Goal: Task Accomplishment & Management: Use online tool/utility

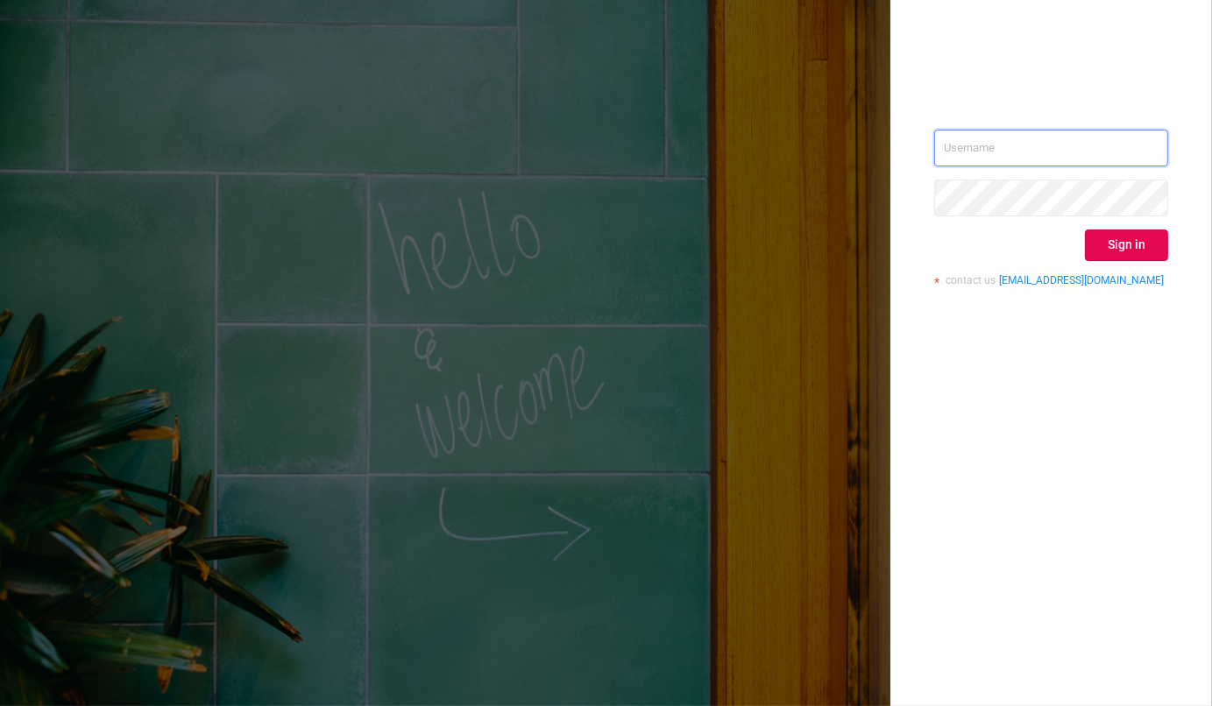
type input "[EMAIL_ADDRESS][DOMAIN_NAME]"
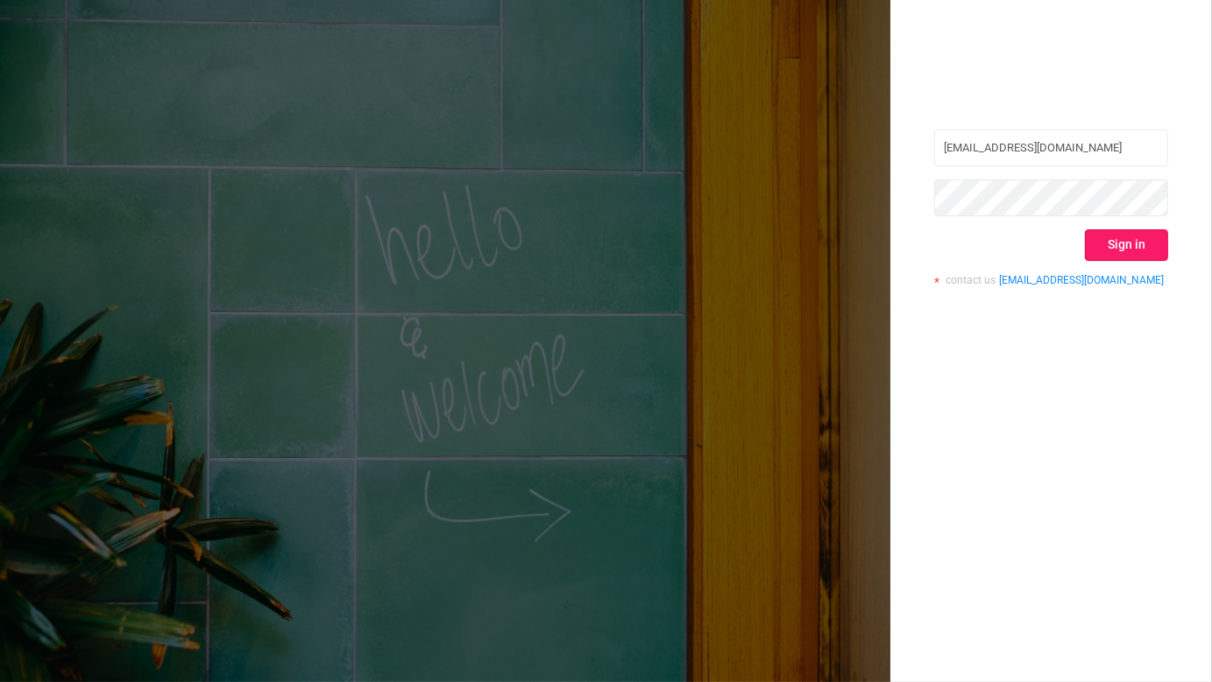
click at [1133, 244] on button "Sign in" at bounding box center [1126, 246] width 83 height 32
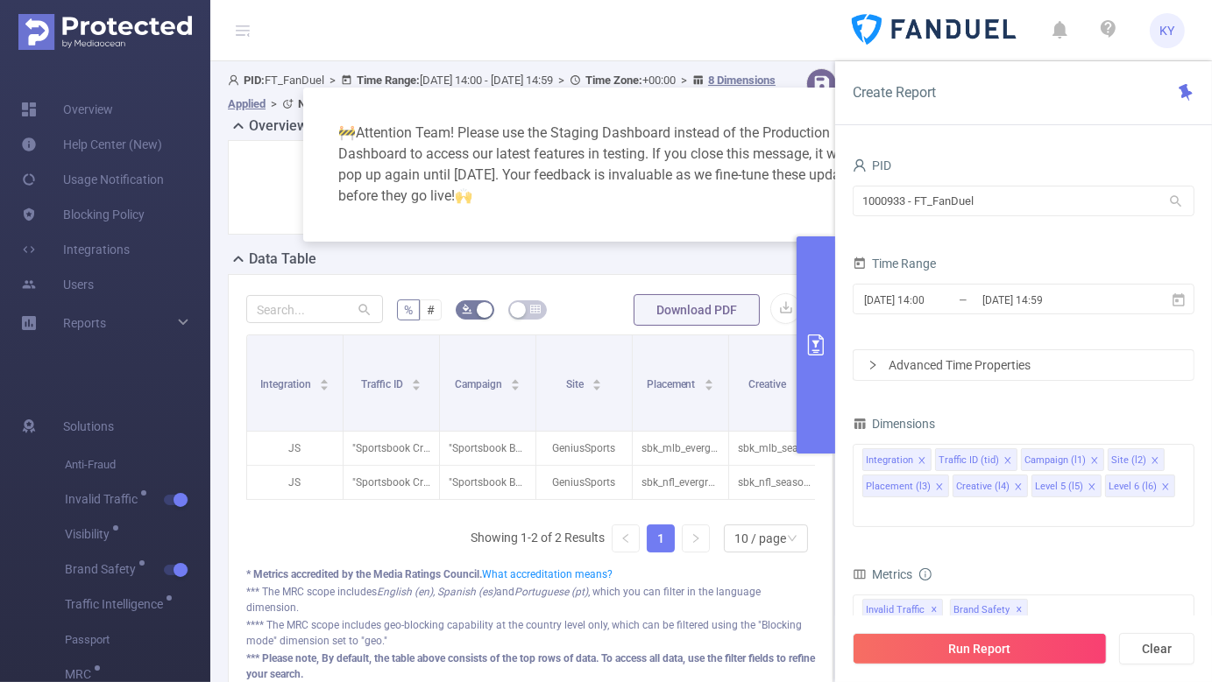
click at [882, 107] on div "Create Report" at bounding box center [1023, 93] width 377 height 64
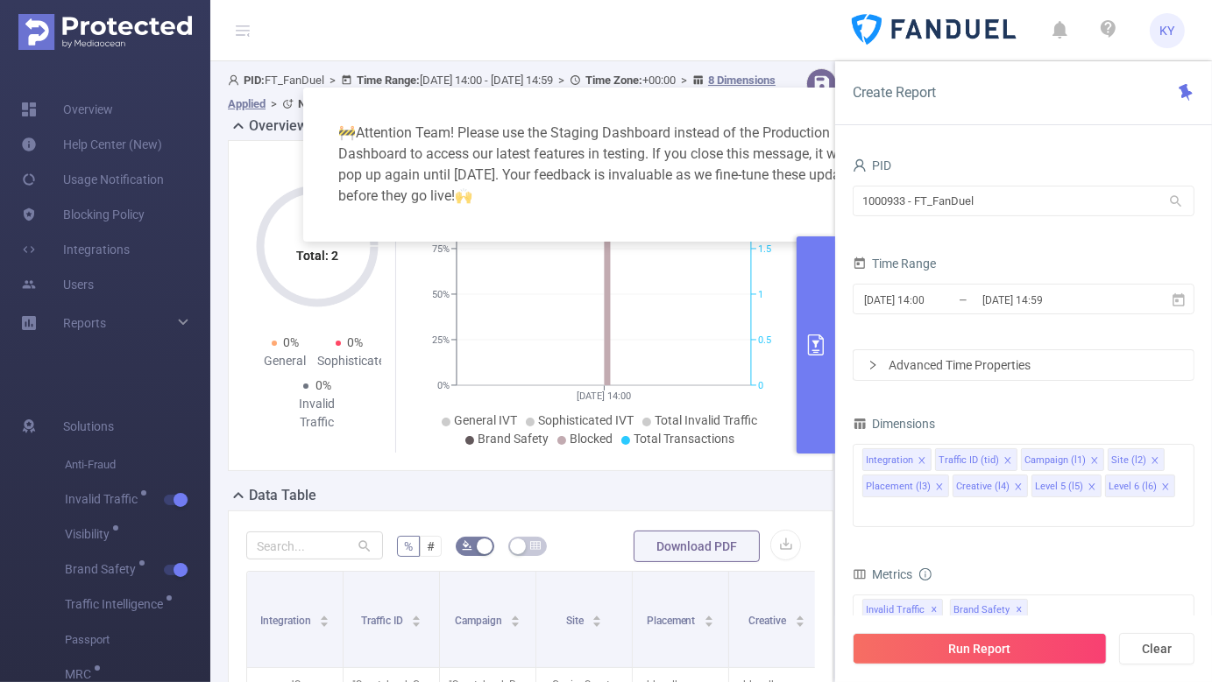
click at [768, 96] on div "🚧 Attention Team! Please use the Staging Dashboard instead of the Production Da…" at bounding box center [606, 165] width 606 height 154
click at [823, 123] on div "🚧 Attention Team! Please use the Staging Dashboard instead of the Production Da…" at bounding box center [606, 165] width 564 height 112
click at [939, 199] on input "1000933 - FT_FanDuel" at bounding box center [1023, 201] width 342 height 31
click at [1057, 267] on div "Time Range" at bounding box center [1023, 265] width 342 height 29
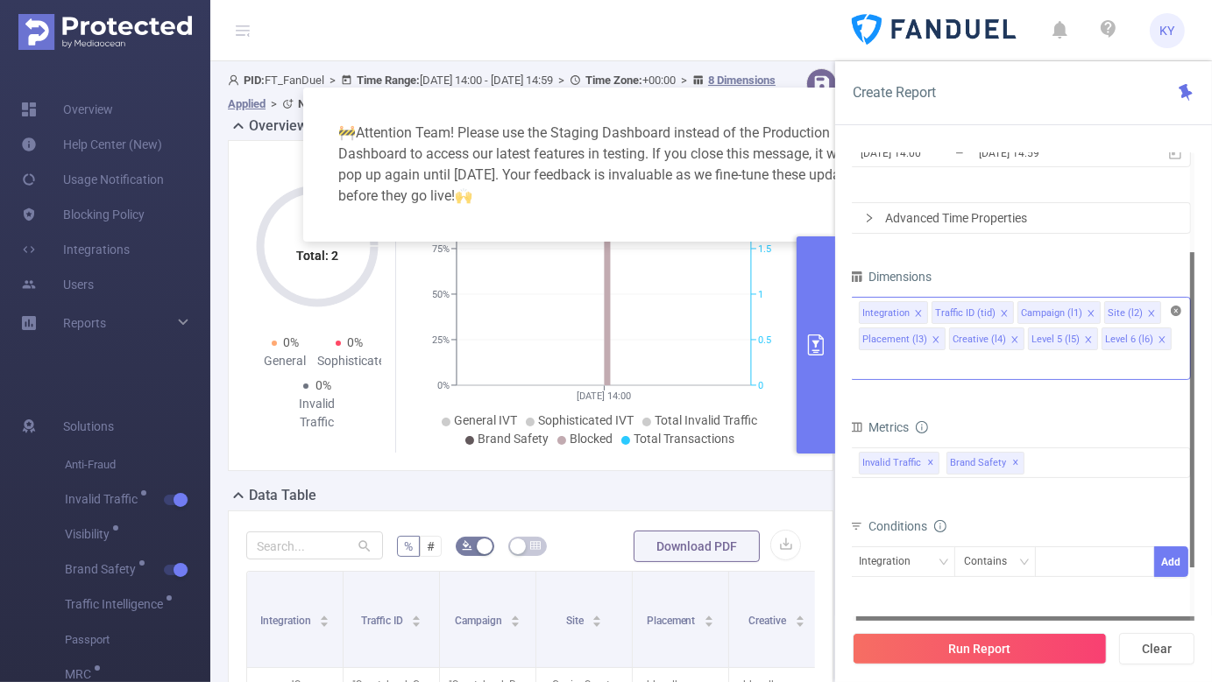
click at [1175, 315] on icon "icon: close-circle" at bounding box center [1175, 311] width 11 height 11
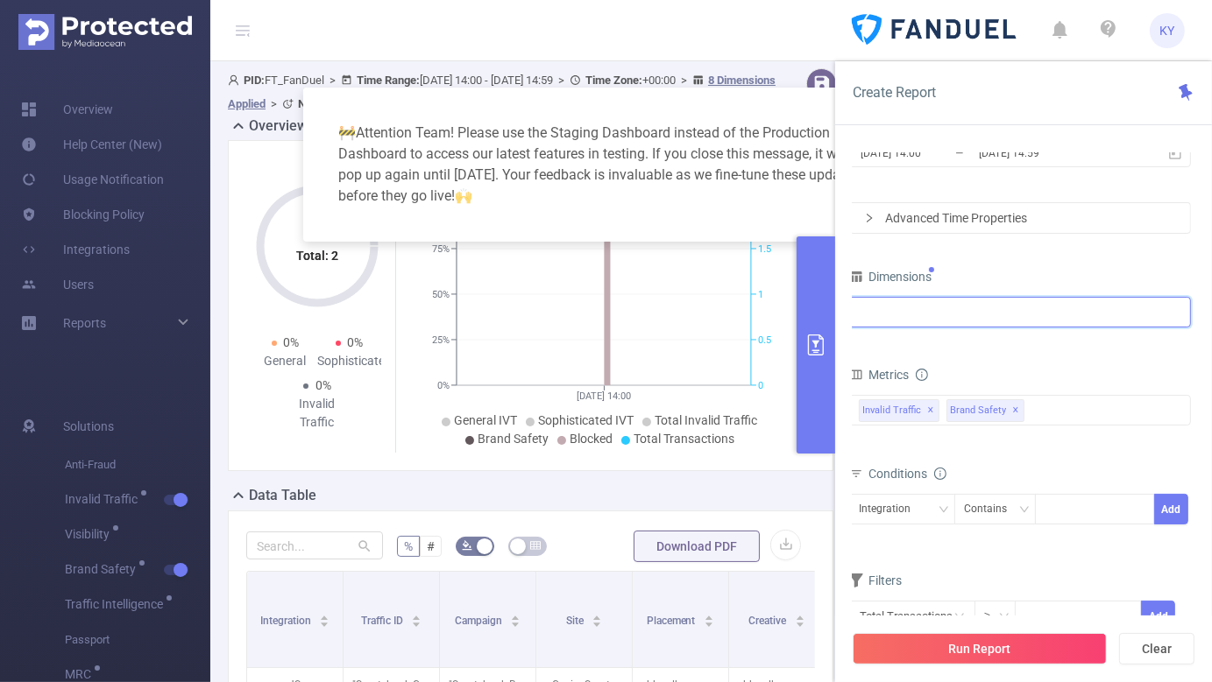
click at [1150, 320] on div at bounding box center [1020, 312] width 322 height 29
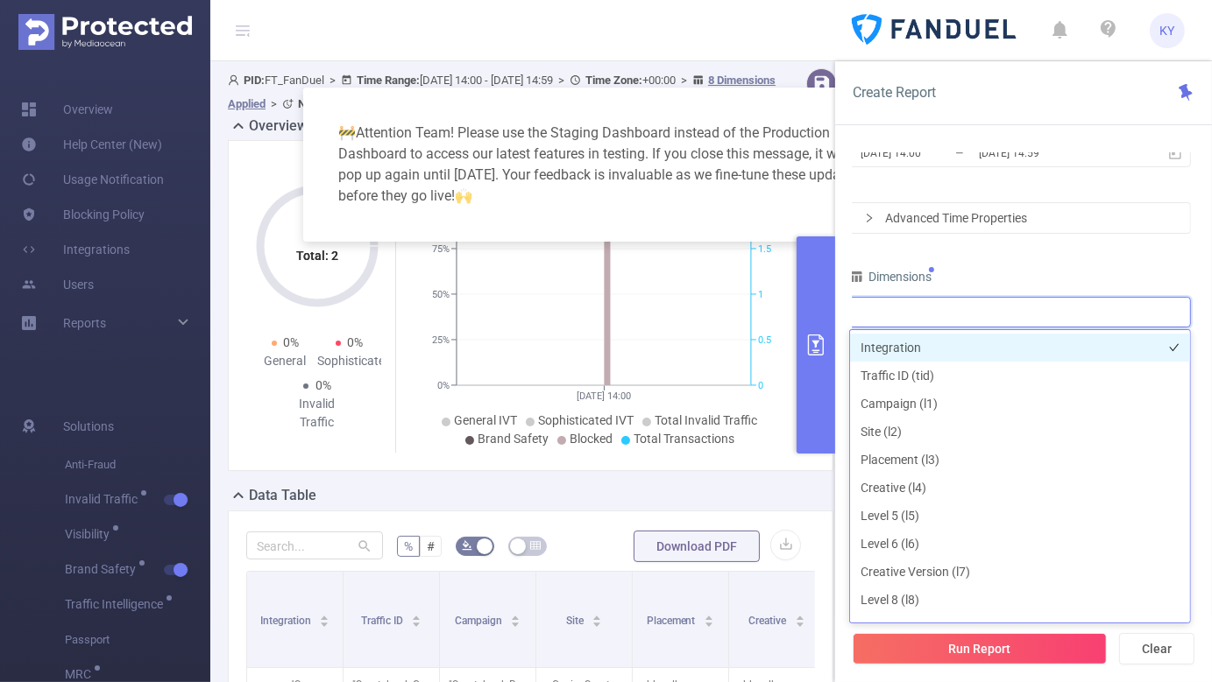
click at [978, 346] on li "Integration" at bounding box center [1020, 348] width 340 height 28
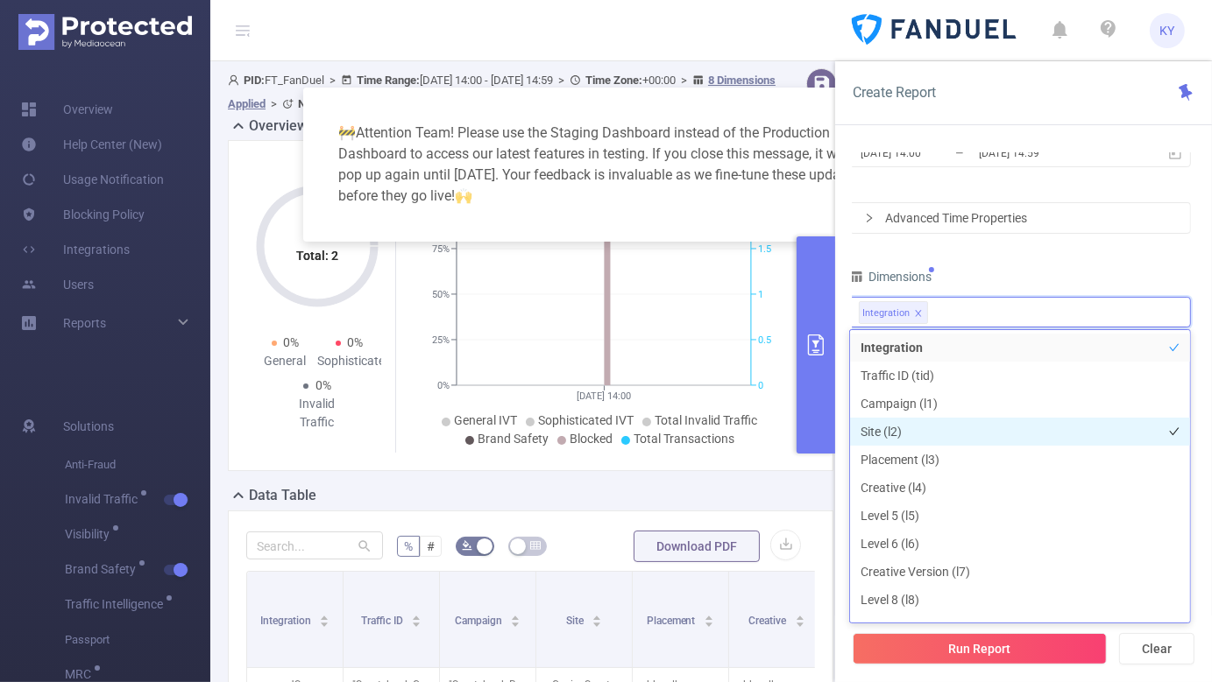
scroll to position [272, 0]
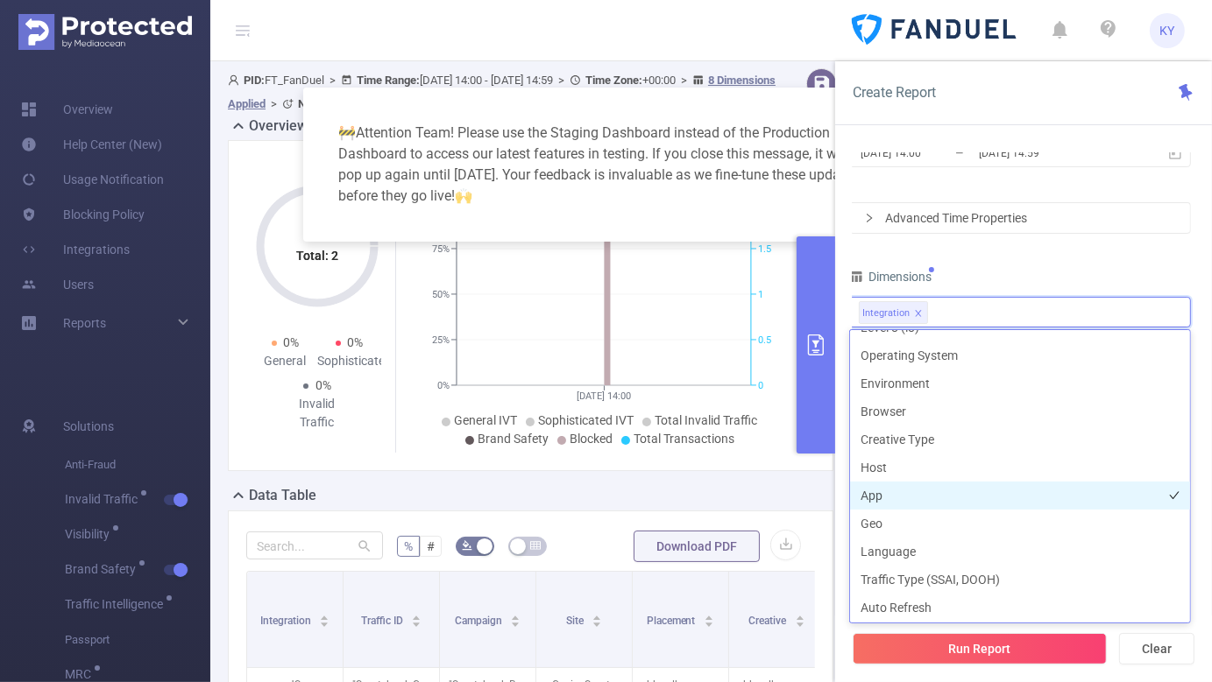
click at [967, 496] on li "App" at bounding box center [1020, 496] width 340 height 28
click at [1059, 272] on div "Dimensions" at bounding box center [1020, 279] width 342 height 29
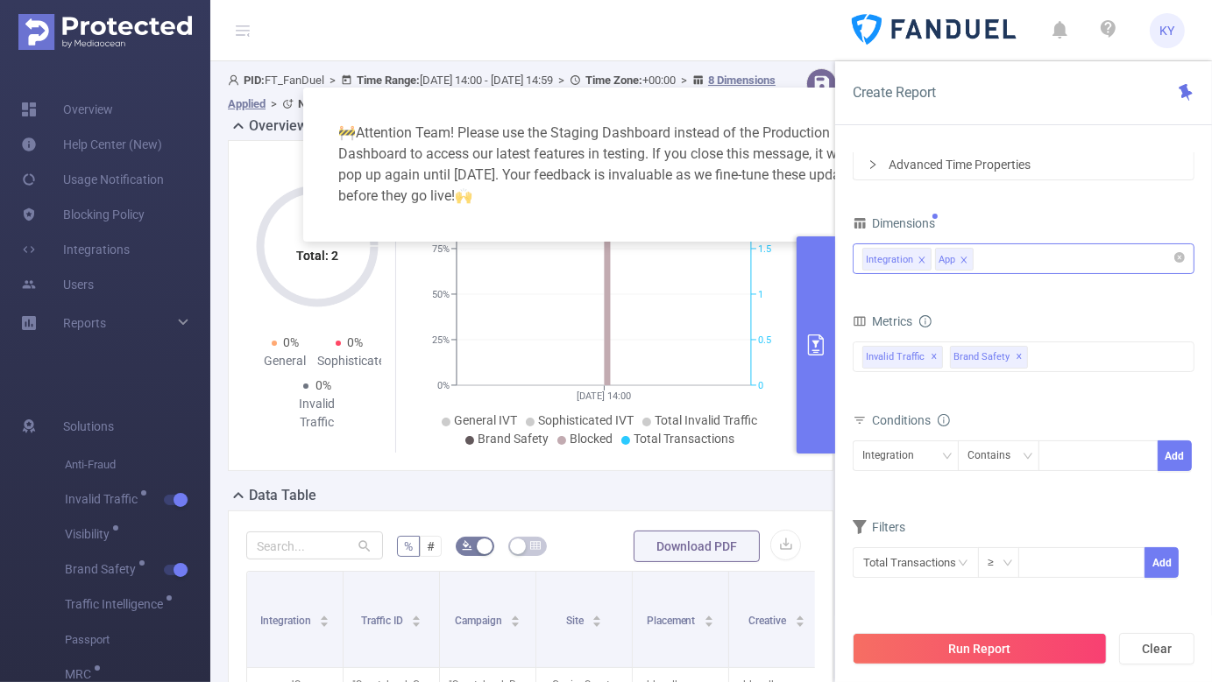
click at [1016, 261] on div "Integration App" at bounding box center [1023, 258] width 322 height 29
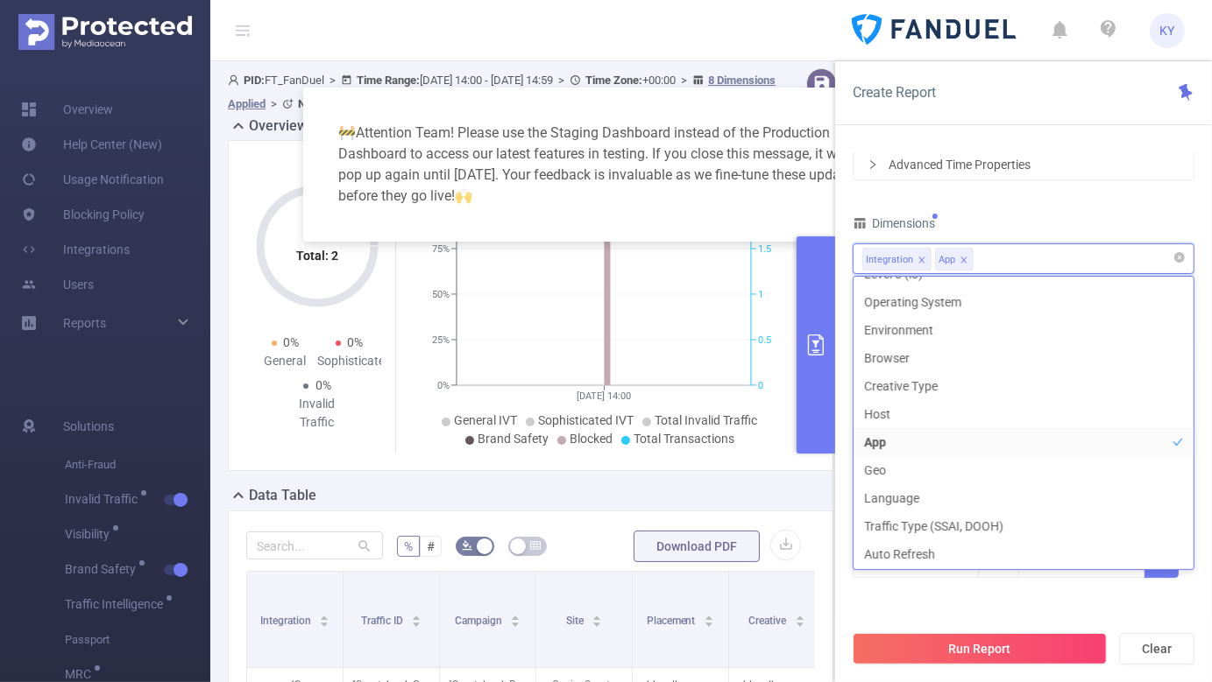
scroll to position [4, 0]
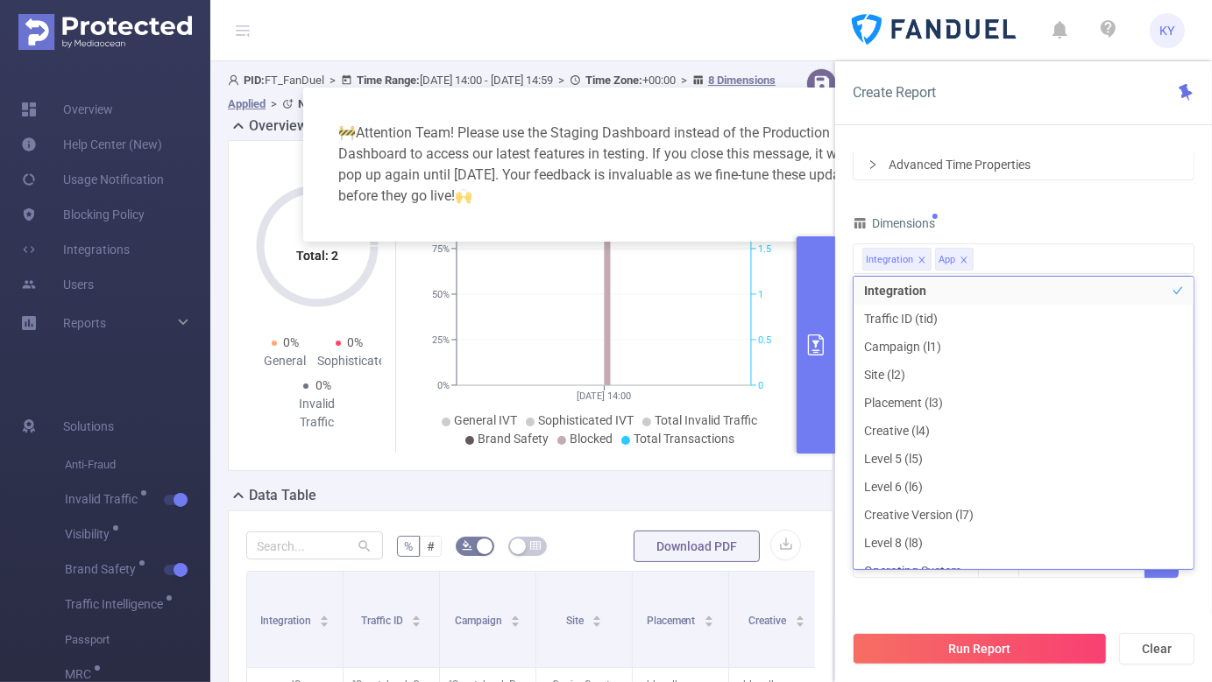
click at [1061, 222] on div "Dimensions" at bounding box center [1023, 225] width 342 height 29
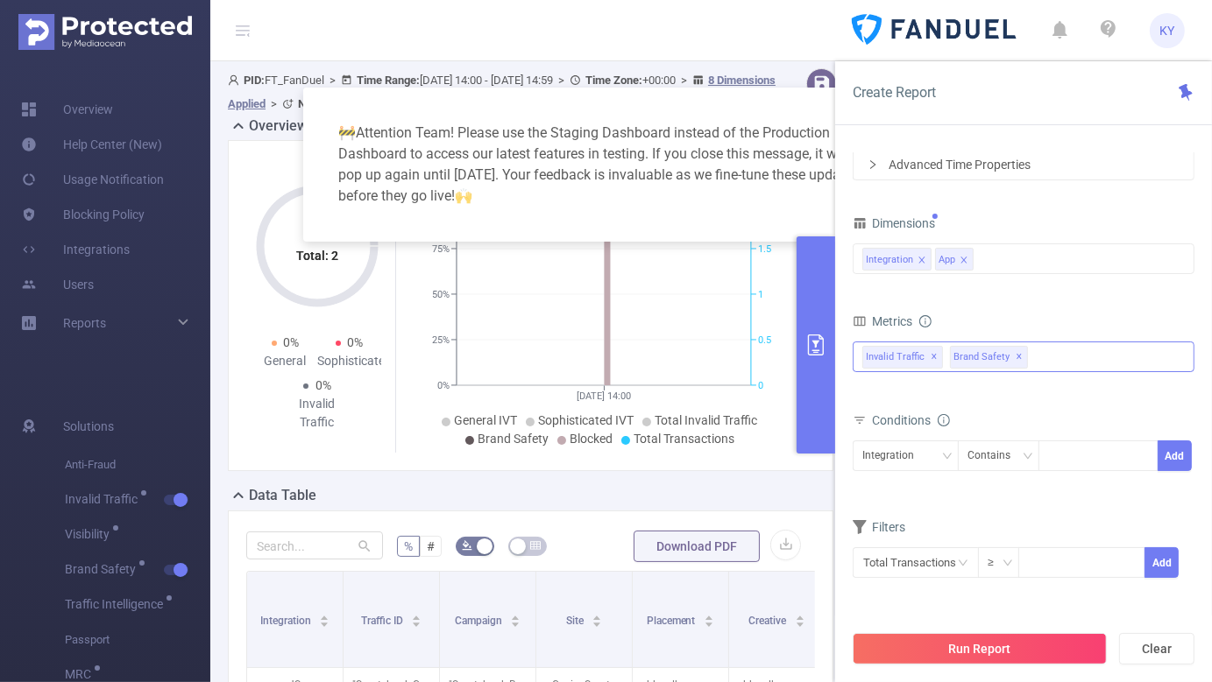
click at [1079, 357] on div "Invalid Traffic ✕ Brand Safety ✕" at bounding box center [1023, 357] width 342 height 31
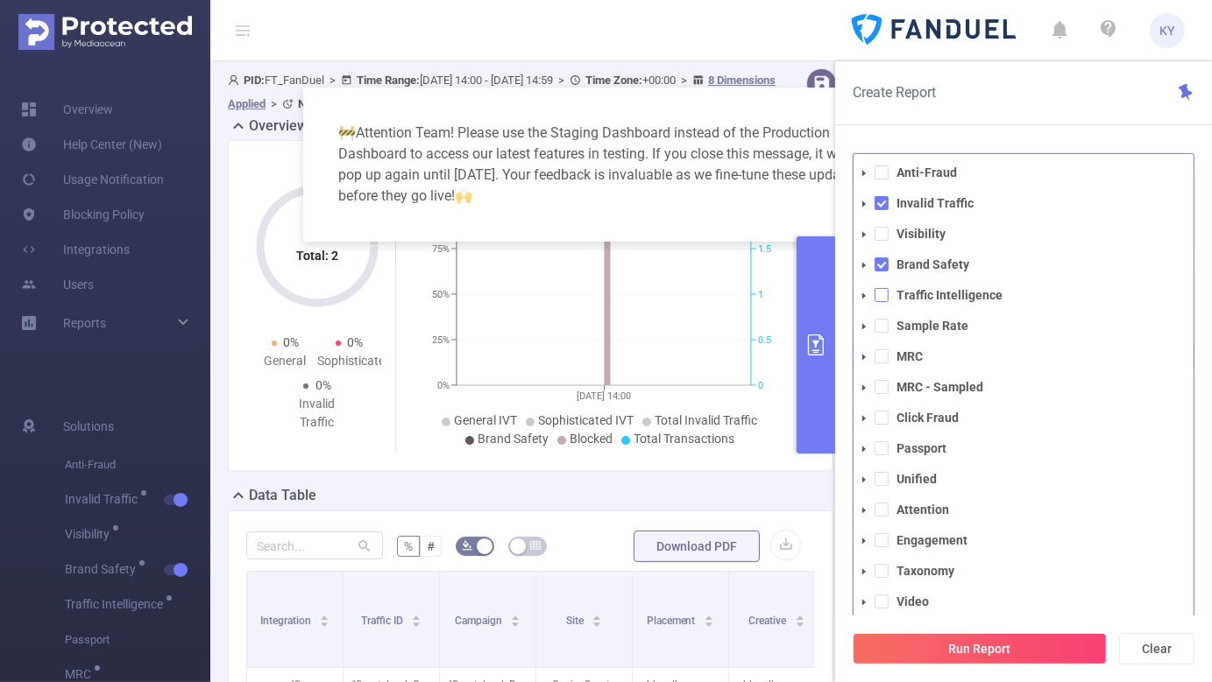
click at [881, 293] on span at bounding box center [881, 295] width 14 height 14
click at [1014, 88] on div "Create Report" at bounding box center [1023, 93] width 377 height 64
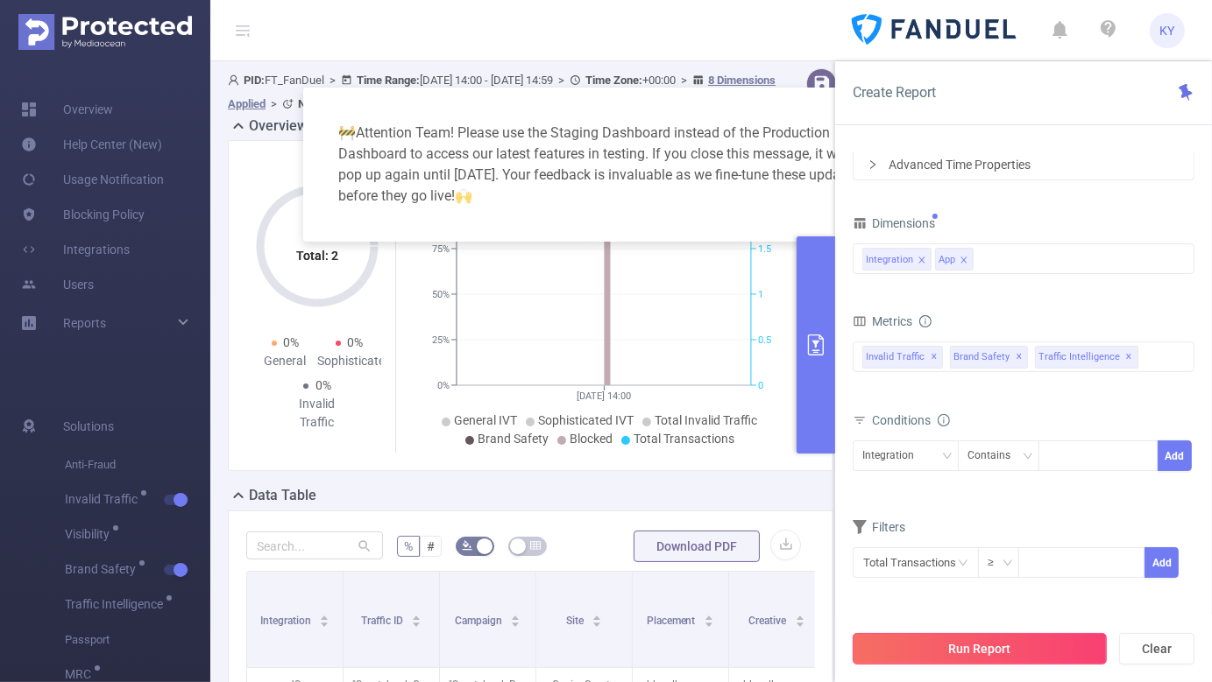
click at [977, 658] on button "Run Report" at bounding box center [979, 649] width 254 height 32
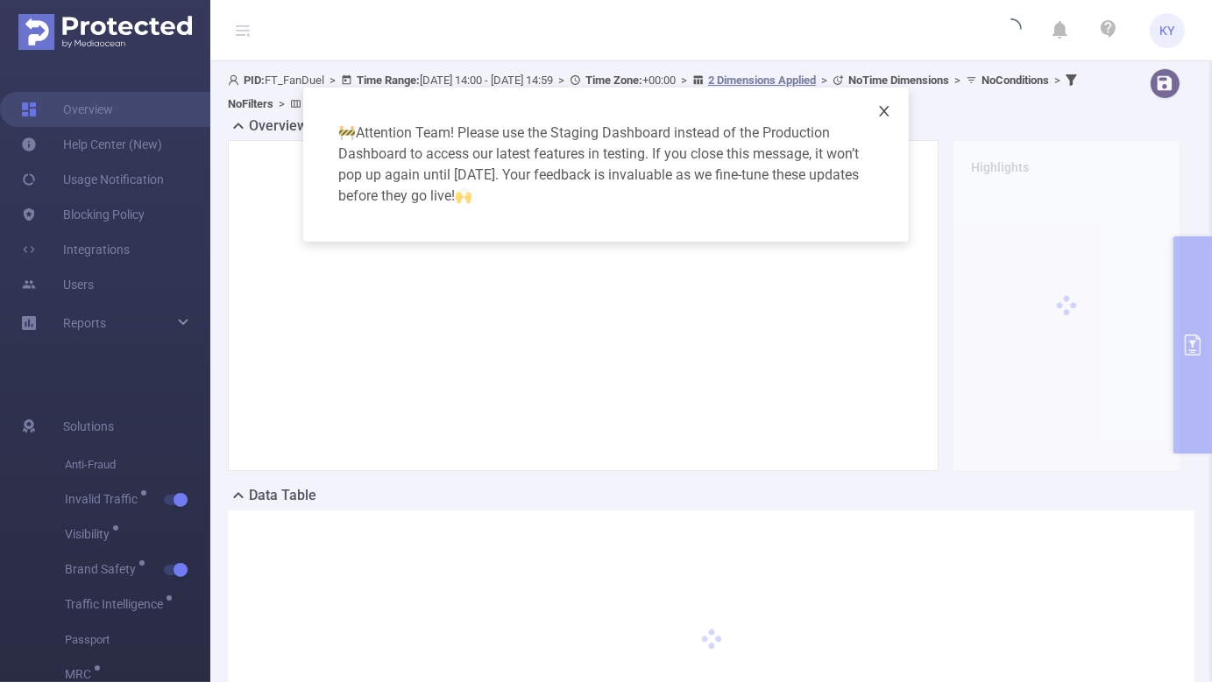
click at [881, 106] on icon "icon: close" at bounding box center [884, 111] width 14 height 14
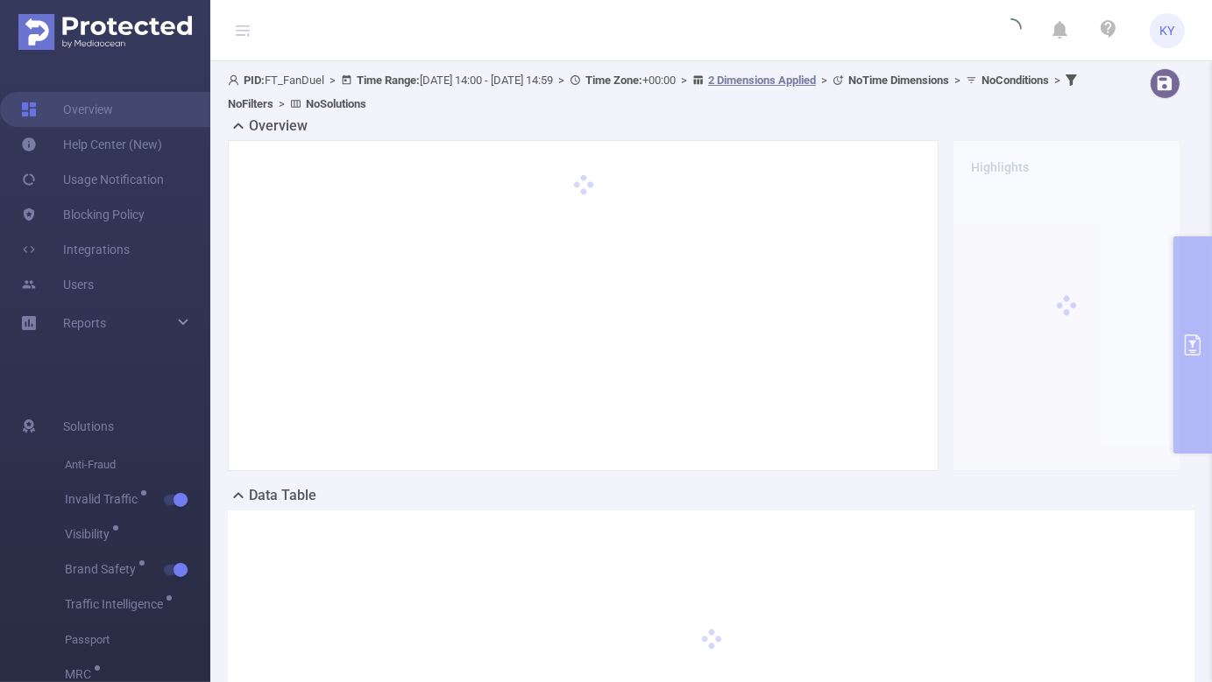
click at [246, 24] on icon at bounding box center [243, 31] width 14 height 14
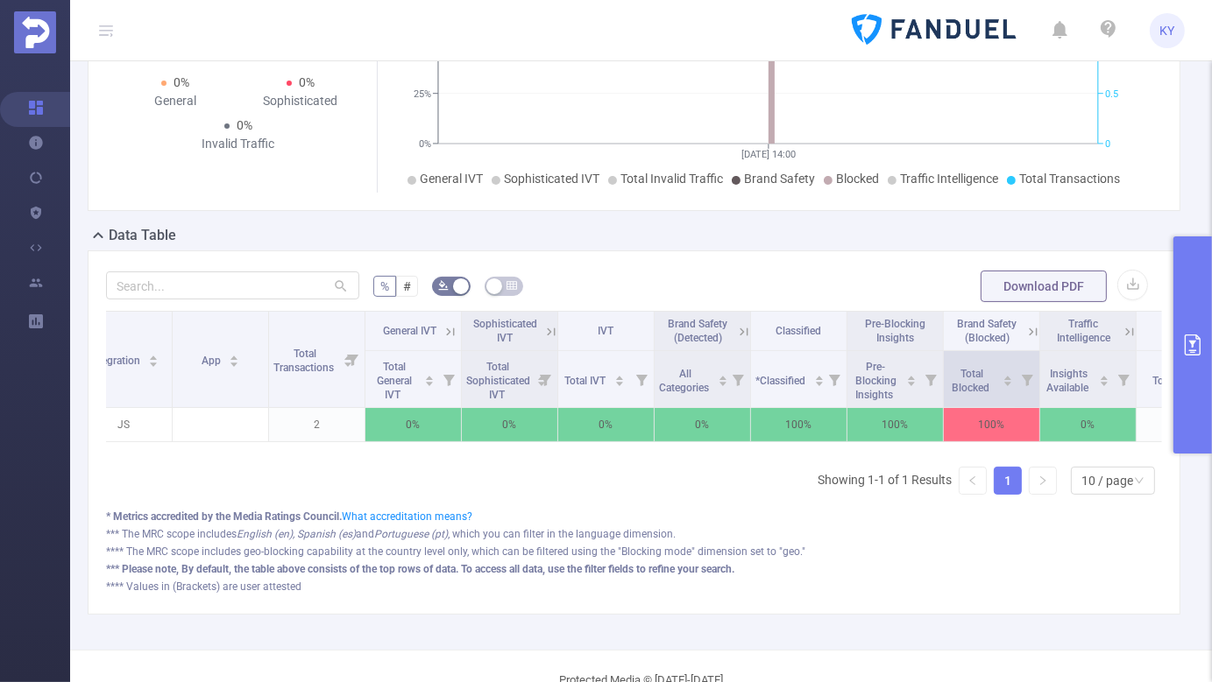
scroll to position [0, 32]
click at [1129, 340] on icon at bounding box center [1129, 332] width 16 height 16
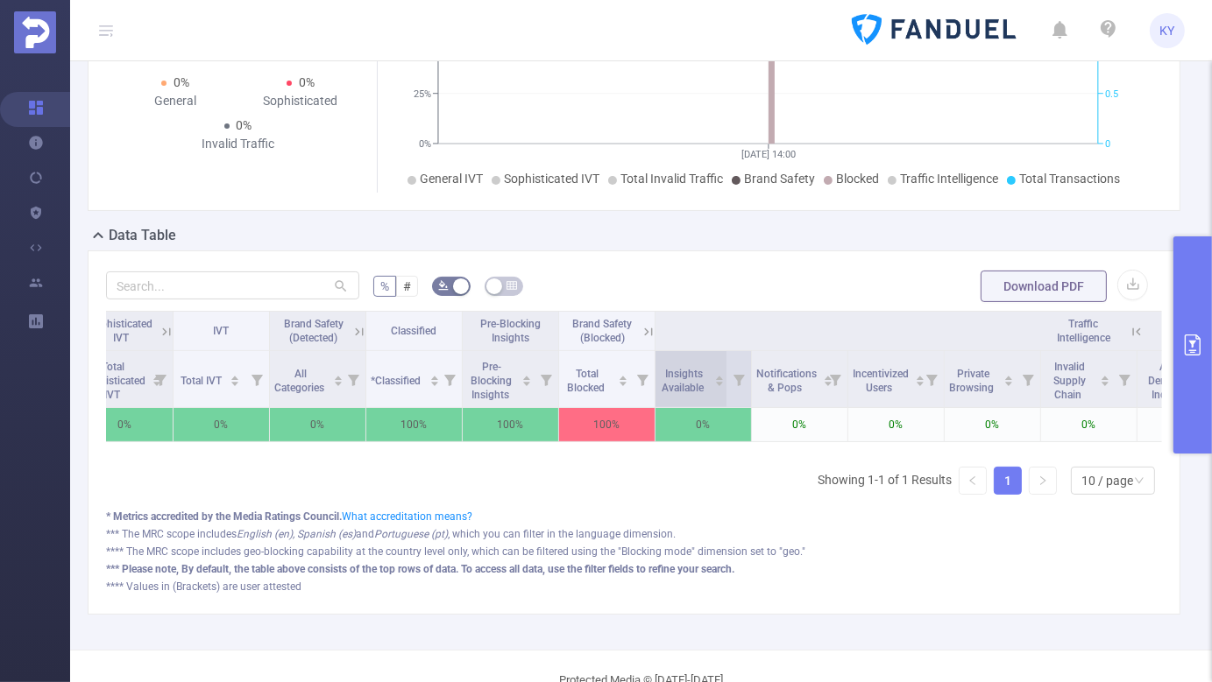
scroll to position [0, 0]
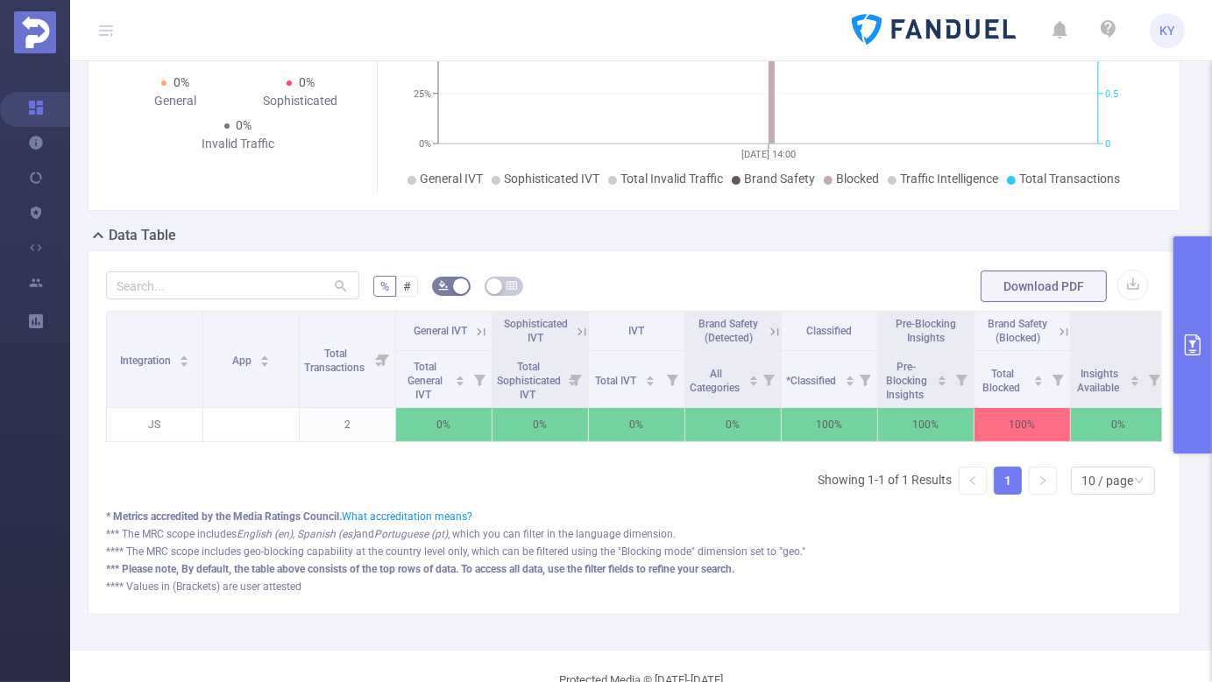
click at [1184, 382] on button "primary" at bounding box center [1192, 345] width 39 height 217
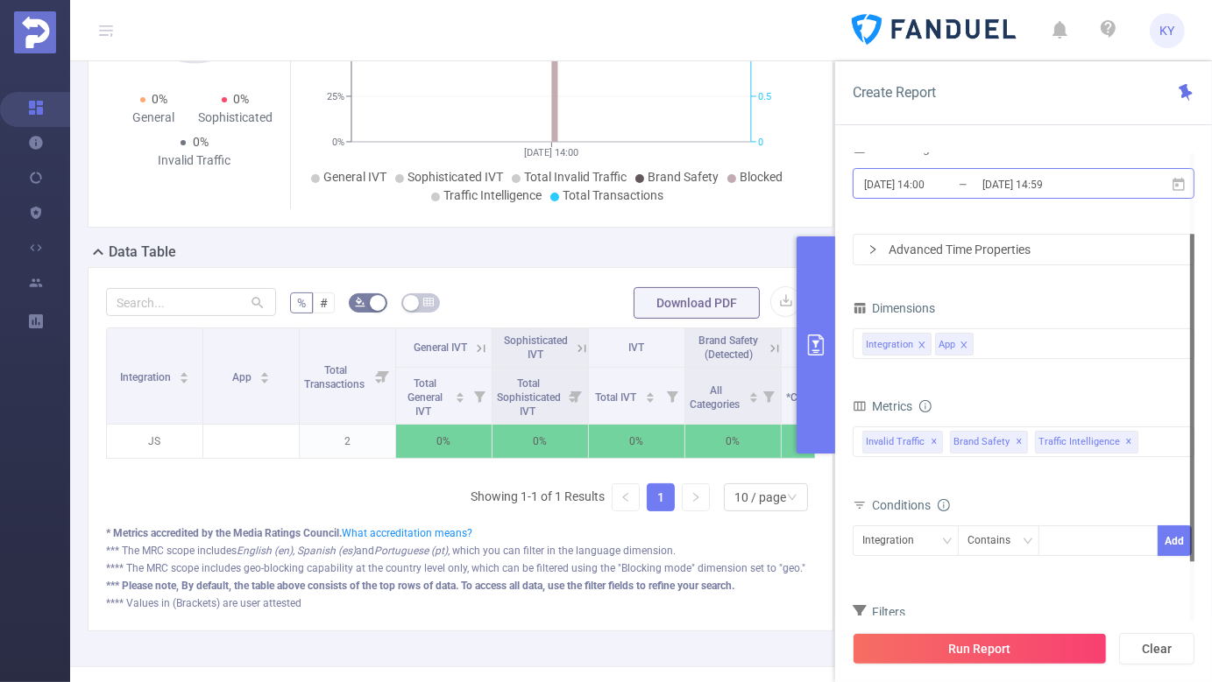
click at [1050, 174] on input "[DATE] 14:59" at bounding box center [1051, 185] width 142 height 24
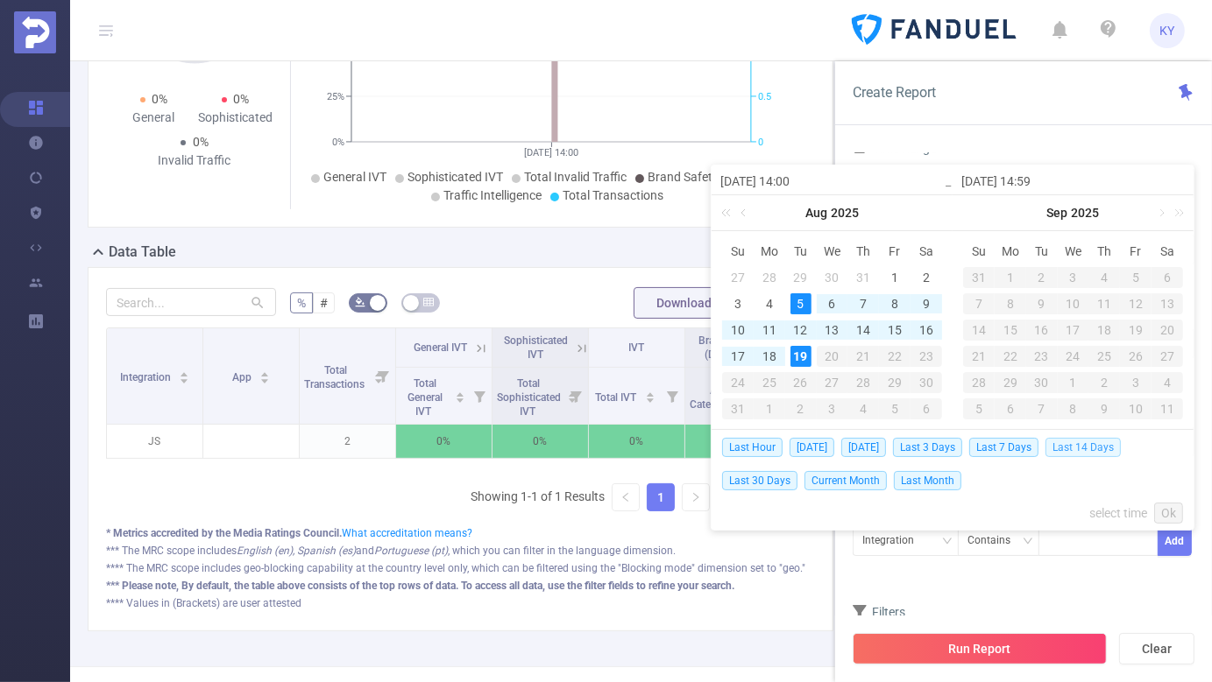
click at [1084, 442] on span "Last 14 Days" at bounding box center [1082, 447] width 75 height 19
type input "[DATE] 00:00"
type input "[DATE] 23:59"
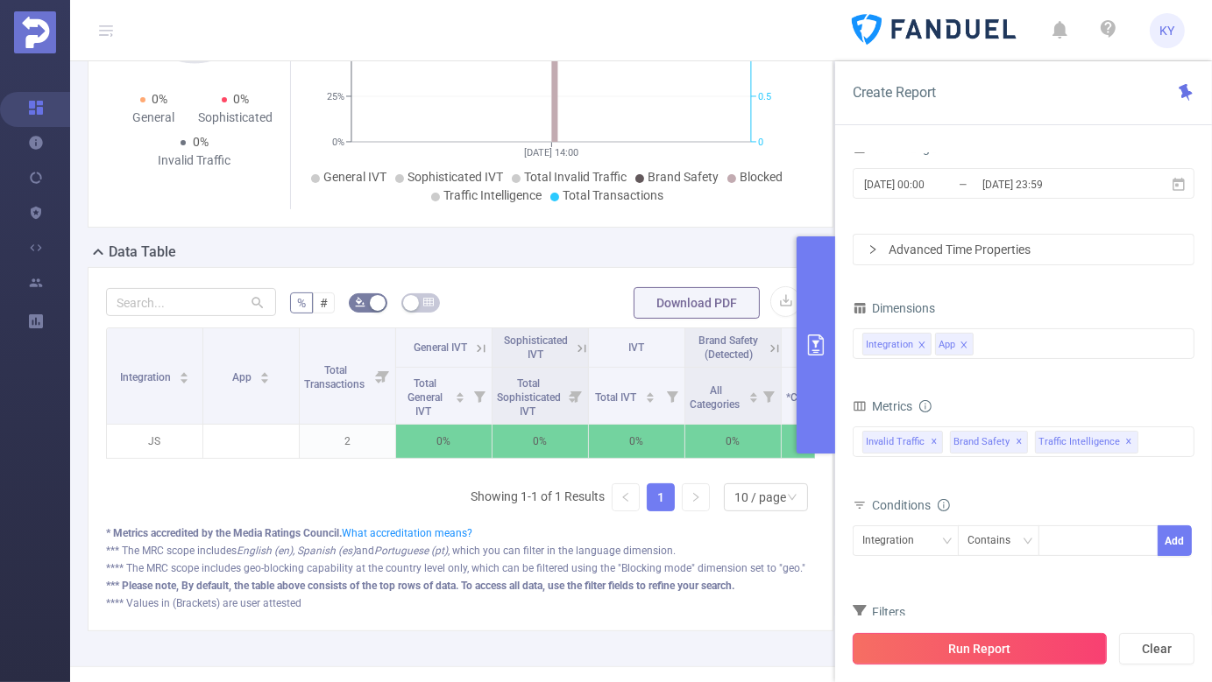
click at [1008, 634] on button "Run Report" at bounding box center [979, 649] width 254 height 32
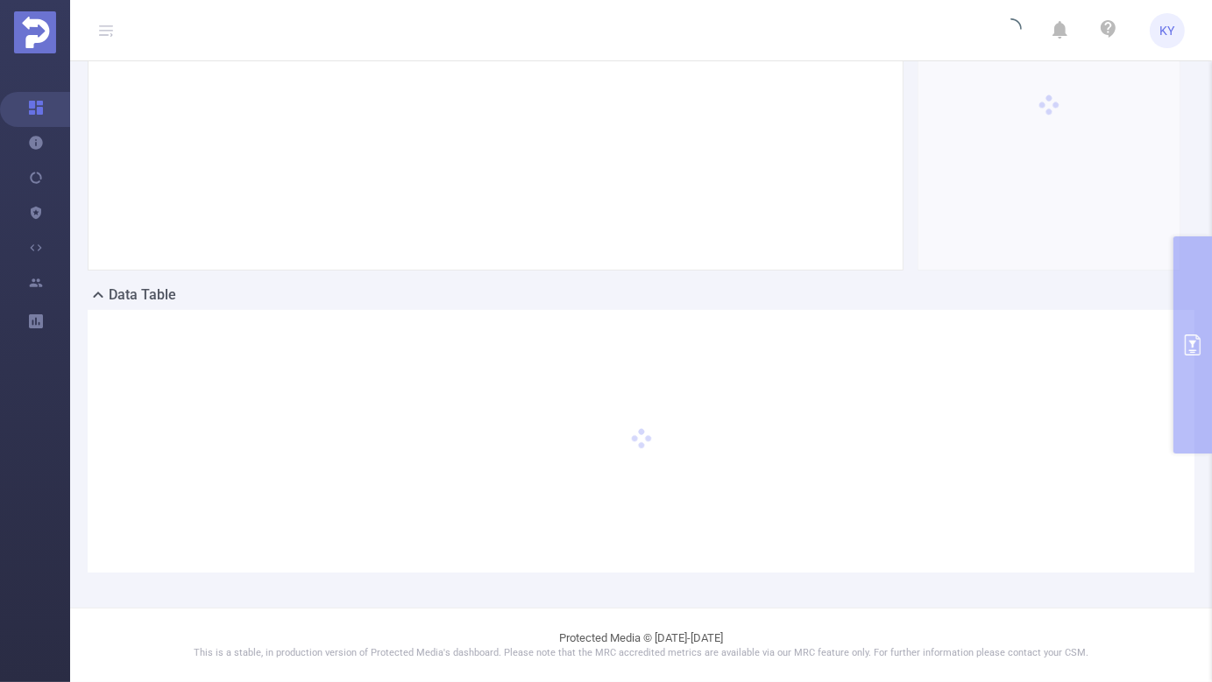
scroll to position [200, 0]
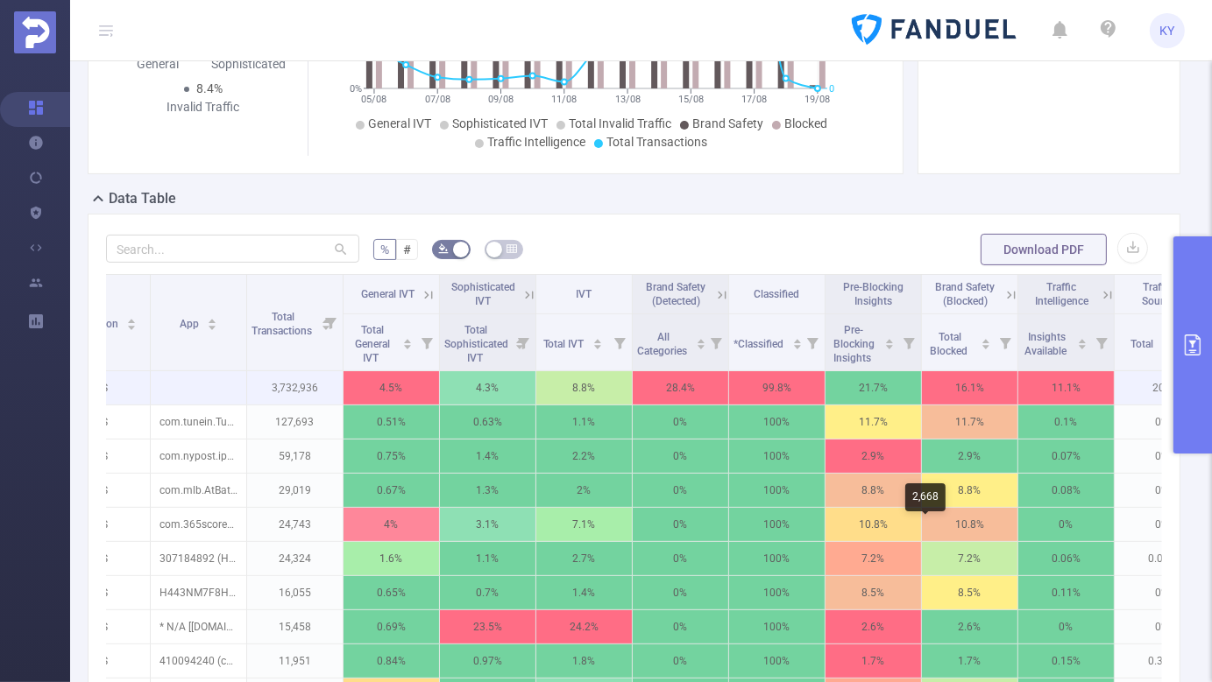
scroll to position [0, 117]
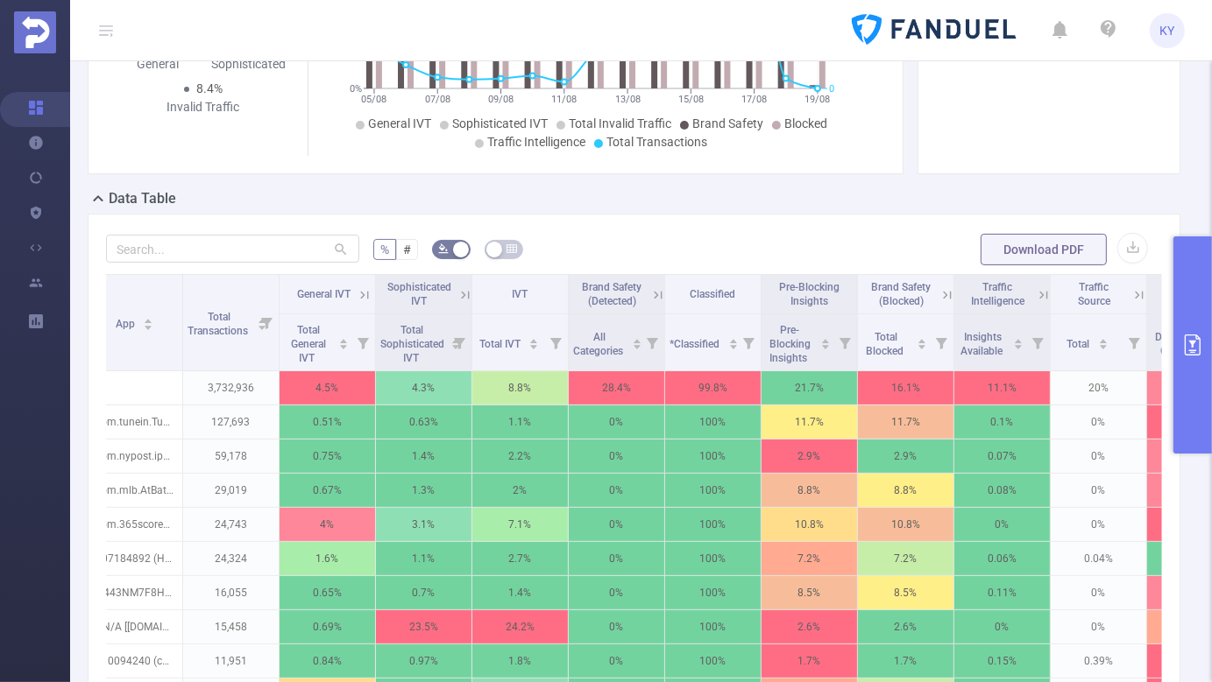
click at [1037, 303] on icon at bounding box center [1044, 295] width 16 height 16
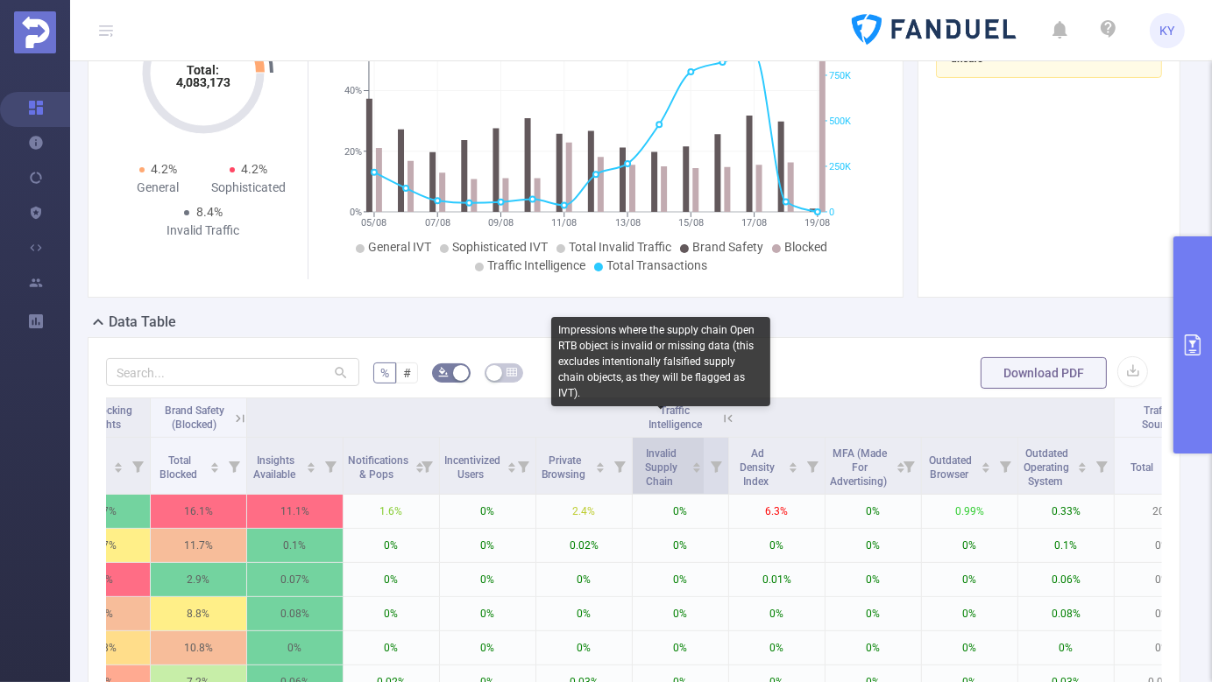
scroll to position [155, 0]
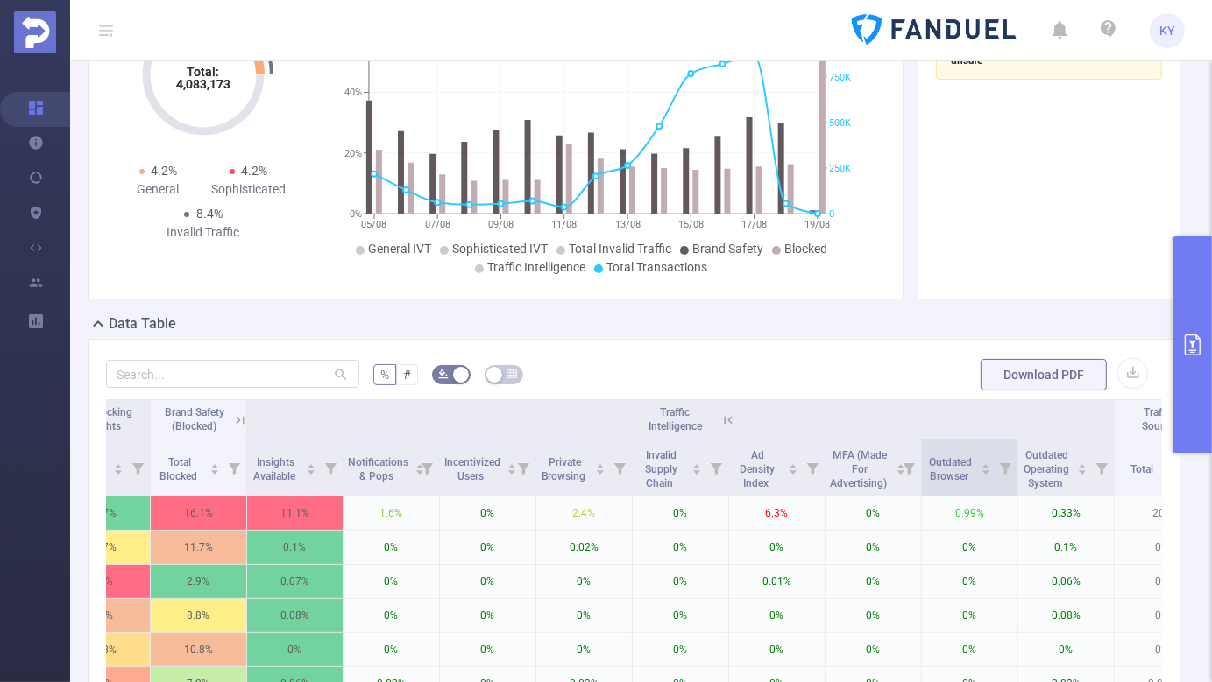
click at [1004, 475] on icon at bounding box center [1005, 468] width 11 height 11
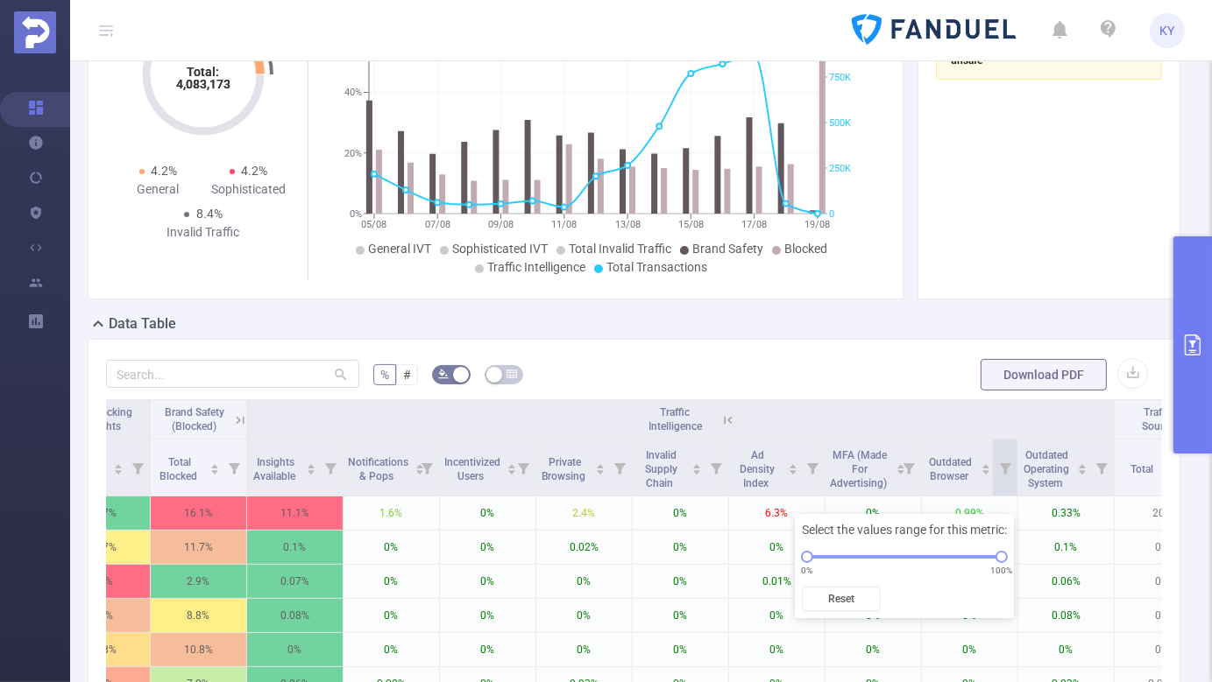
click at [859, 372] on div "% # Download PDF Integration App Total Transactions General IVT Sophisticated I…" at bounding box center [634, 675] width 1093 height 672
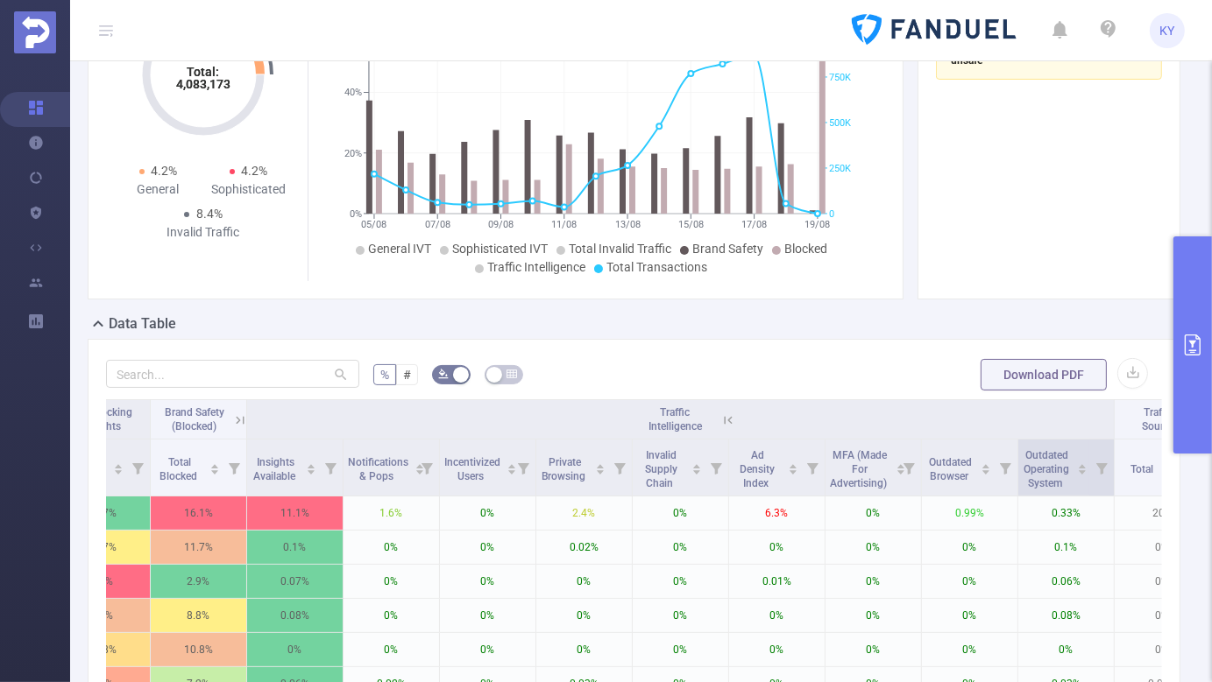
click at [1104, 475] on icon at bounding box center [1101, 468] width 11 height 11
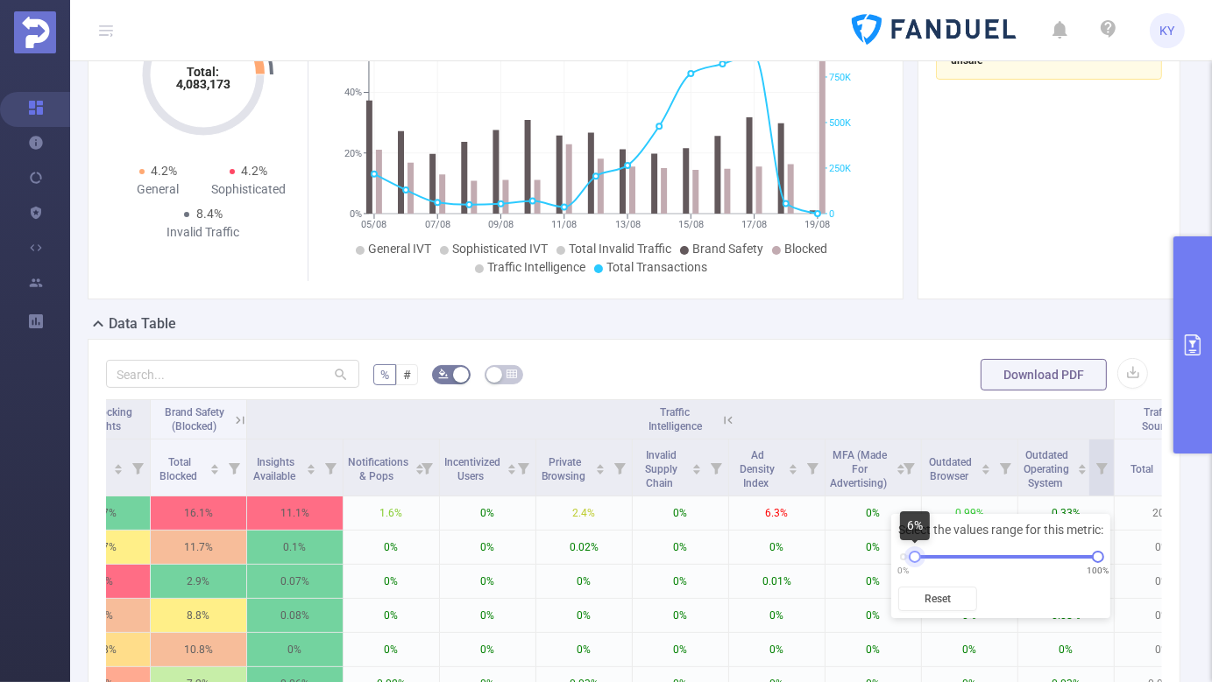
click at [916, 560] on div "0% 100%" at bounding box center [1000, 557] width 194 height 11
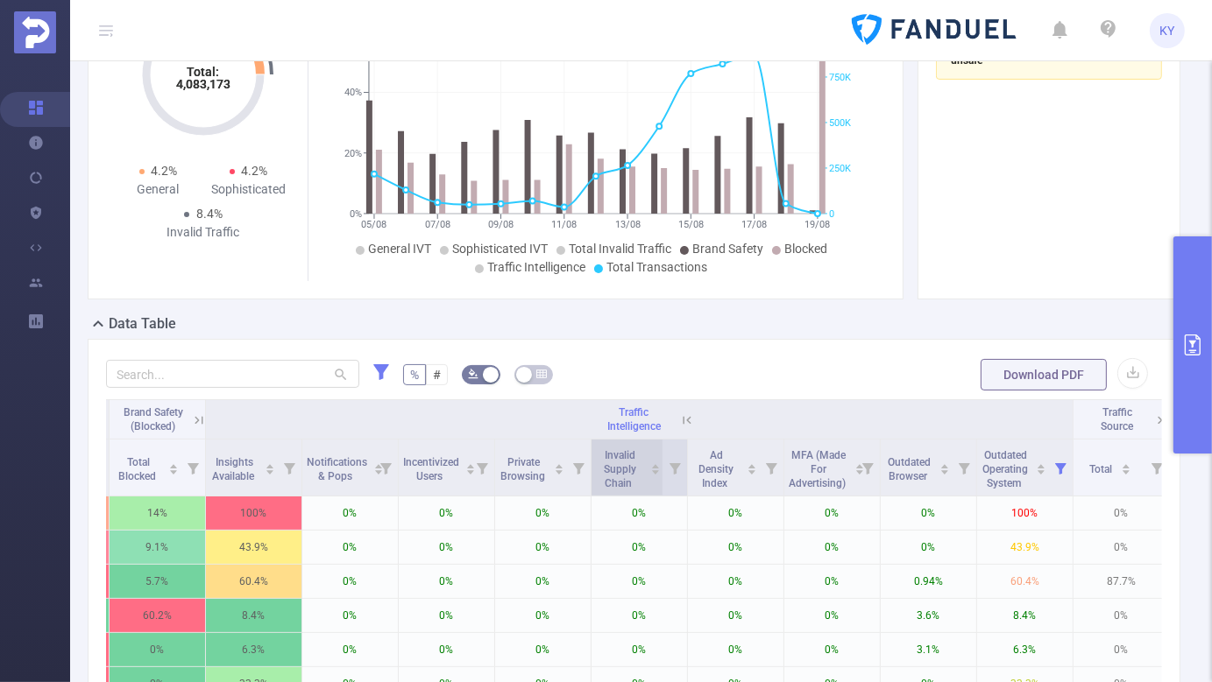
scroll to position [0, 972]
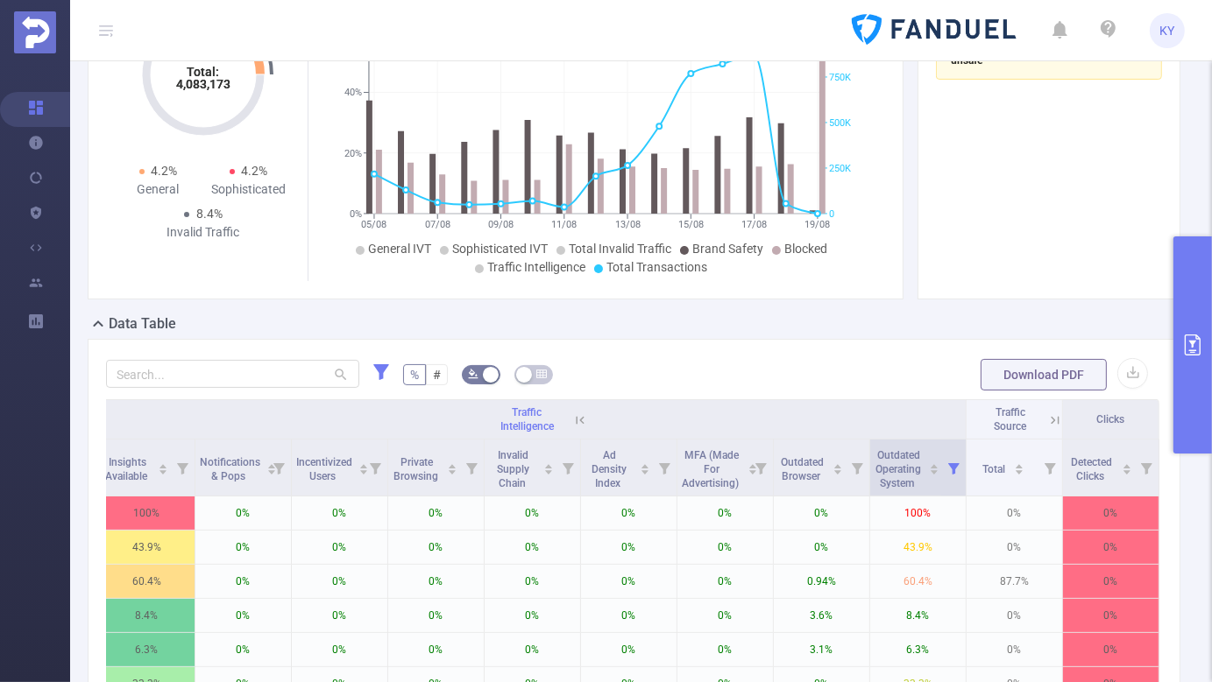
click at [955, 475] on icon at bounding box center [953, 468] width 11 height 11
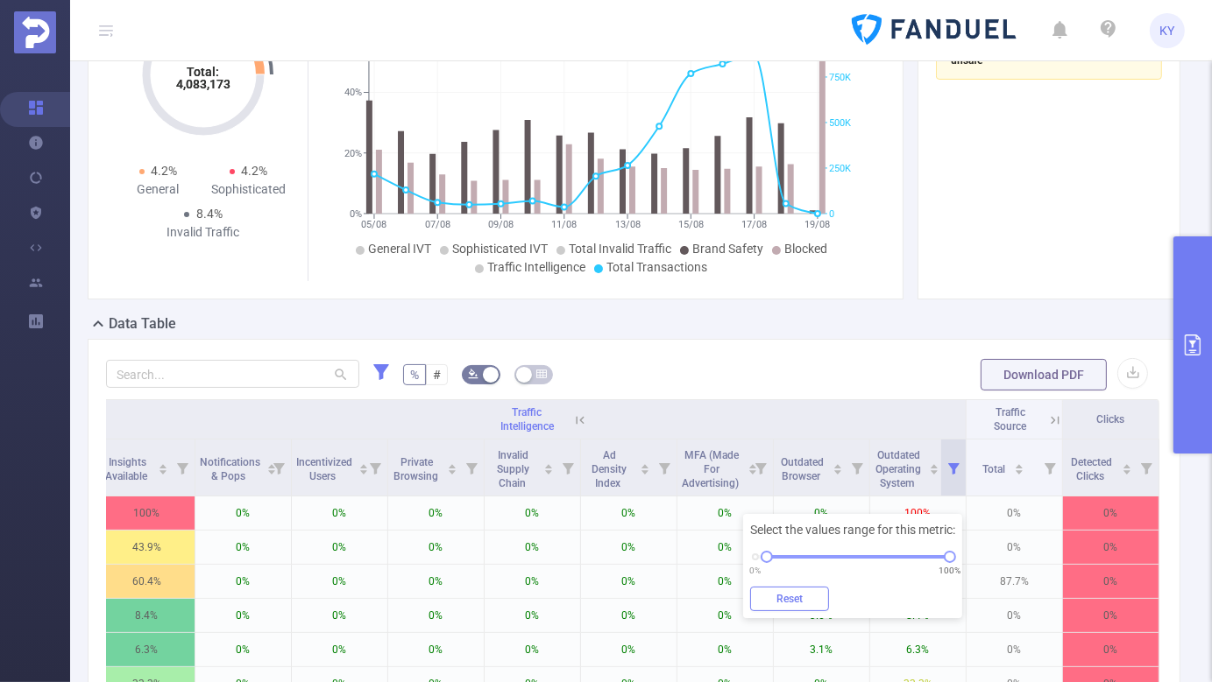
click at [798, 600] on button "Reset" at bounding box center [789, 599] width 79 height 25
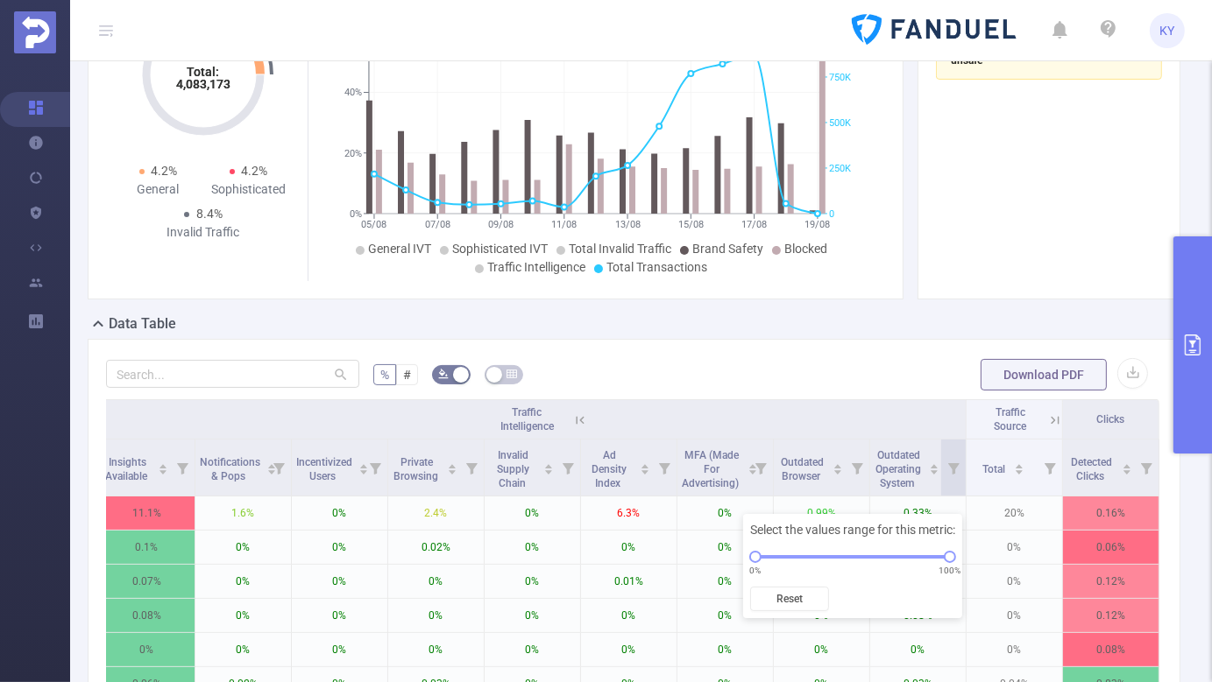
click at [717, 363] on div "% # Download PDF Integration App Total Transactions General IVT Sophisticated I…" at bounding box center [634, 675] width 1093 height 672
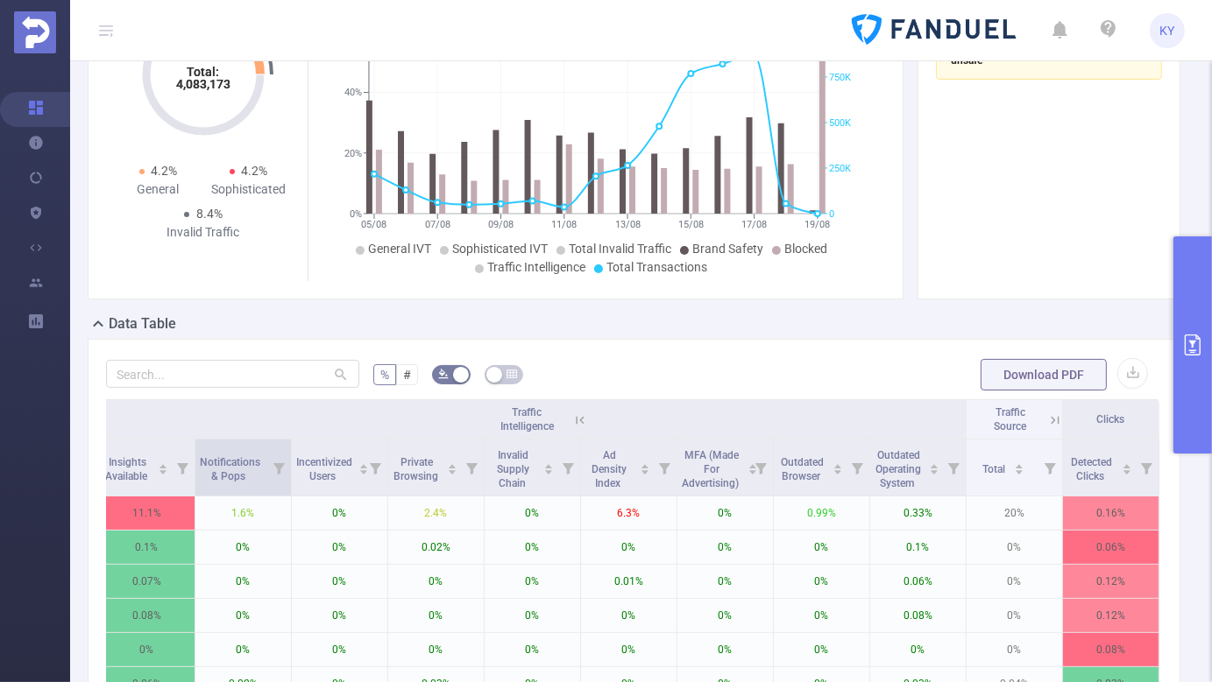
click at [276, 475] on icon at bounding box center [278, 468] width 11 height 11
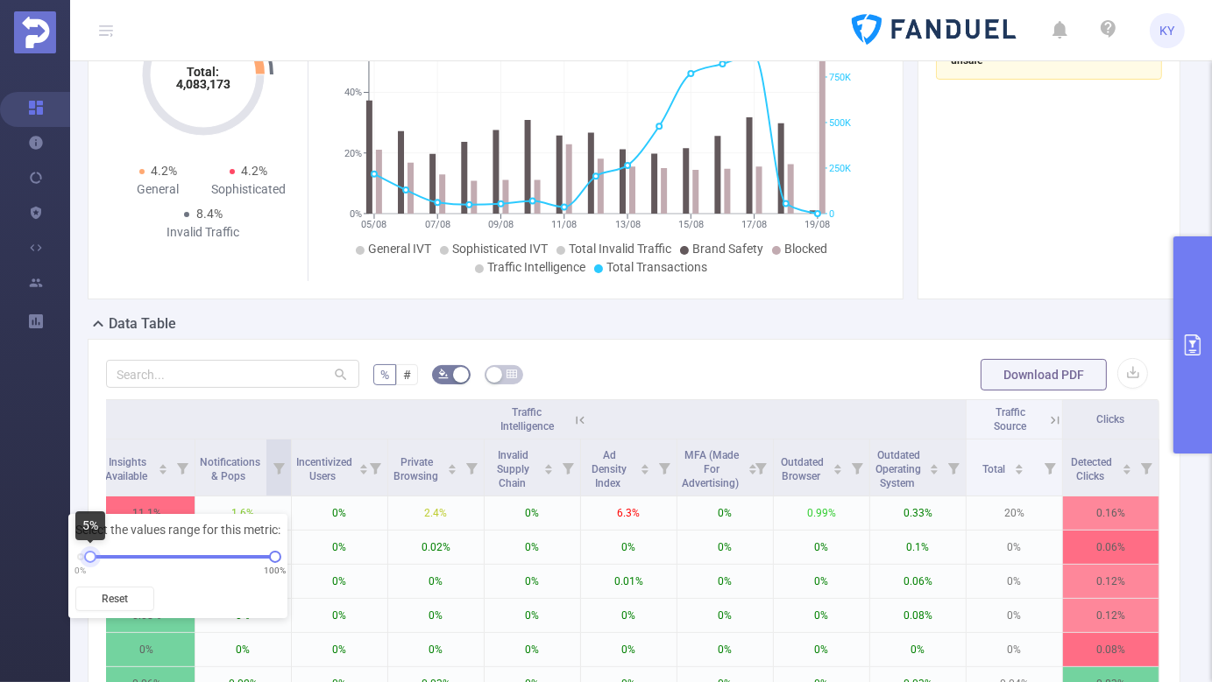
drag, startPoint x: 78, startPoint y: 554, endPoint x: 88, endPoint y: 557, distance: 11.1
click at [88, 557] on div at bounding box center [90, 557] width 12 height 12
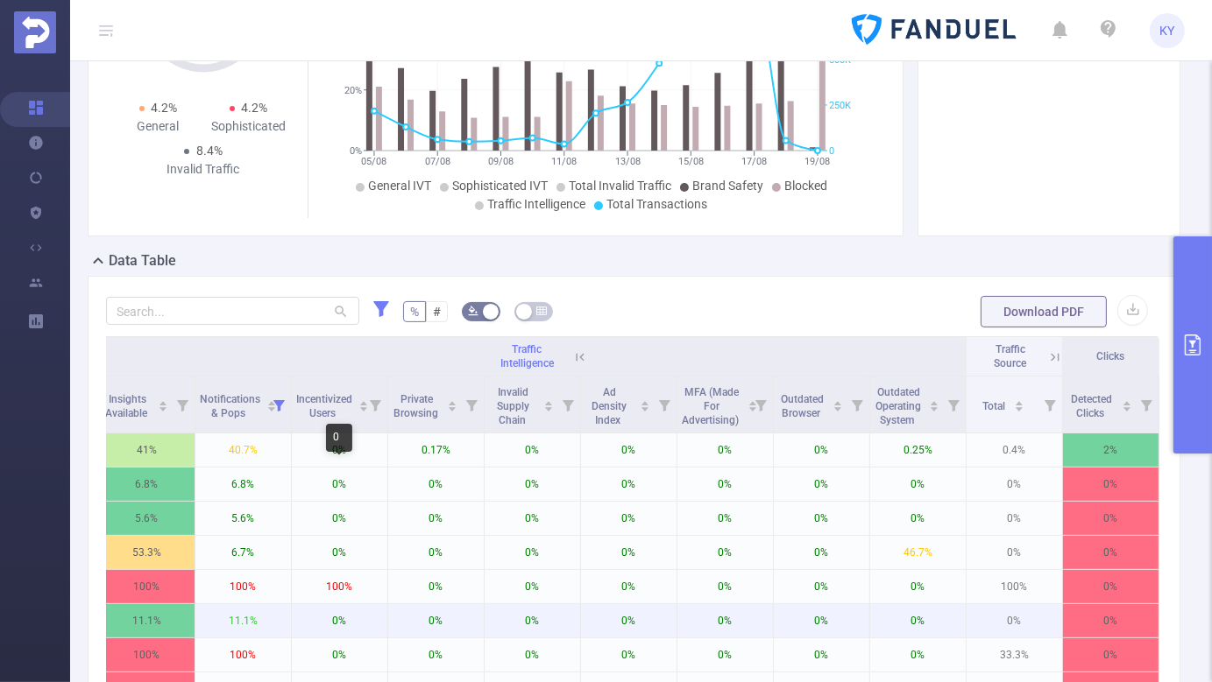
scroll to position [164, 0]
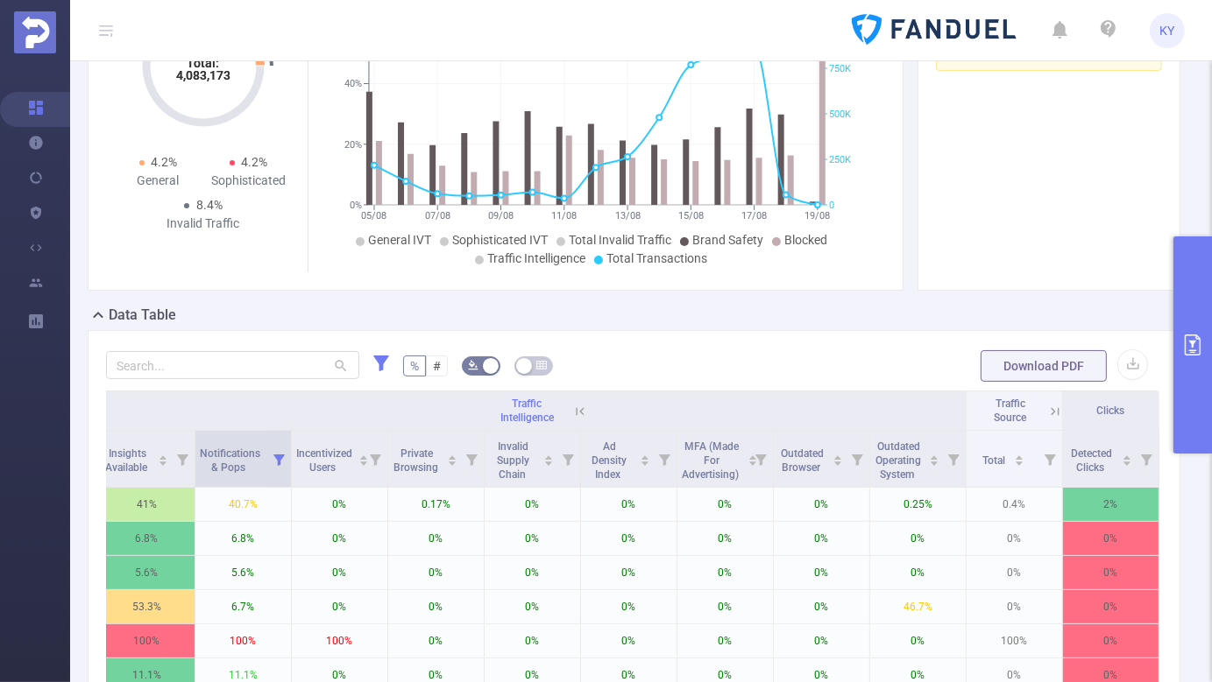
click at [280, 481] on icon at bounding box center [278, 459] width 25 height 56
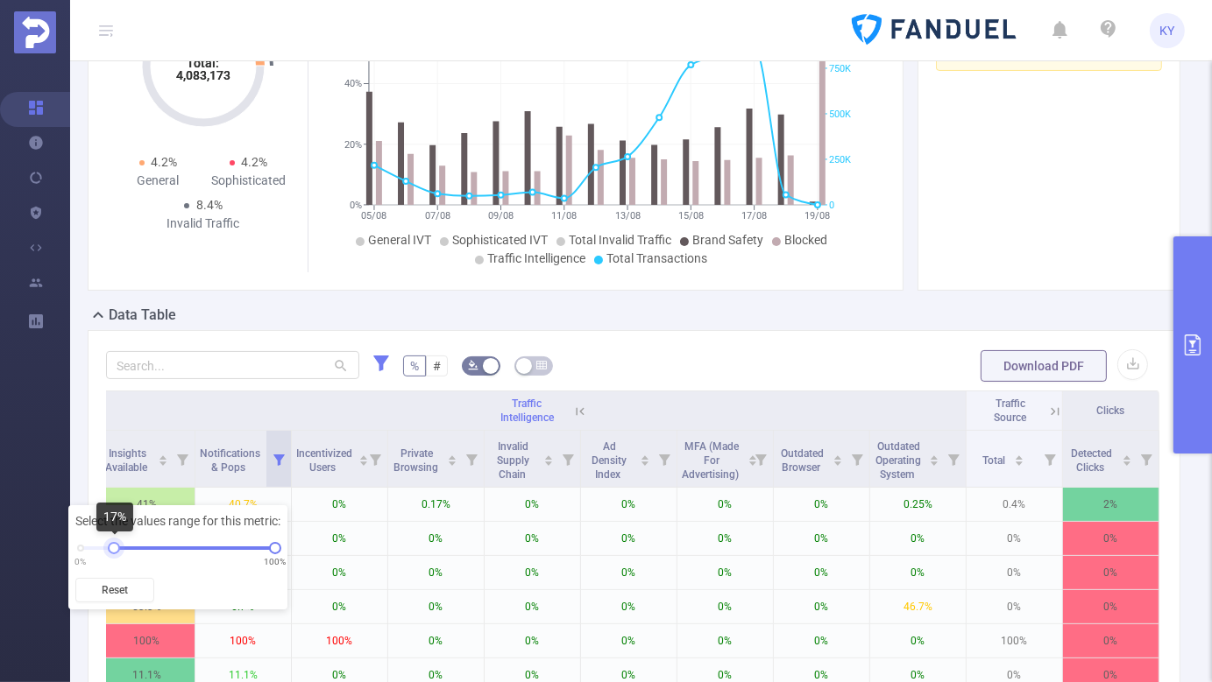
drag, startPoint x: 90, startPoint y: 551, endPoint x: 113, endPoint y: 551, distance: 22.8
click at [113, 551] on div at bounding box center [114, 548] width 12 height 12
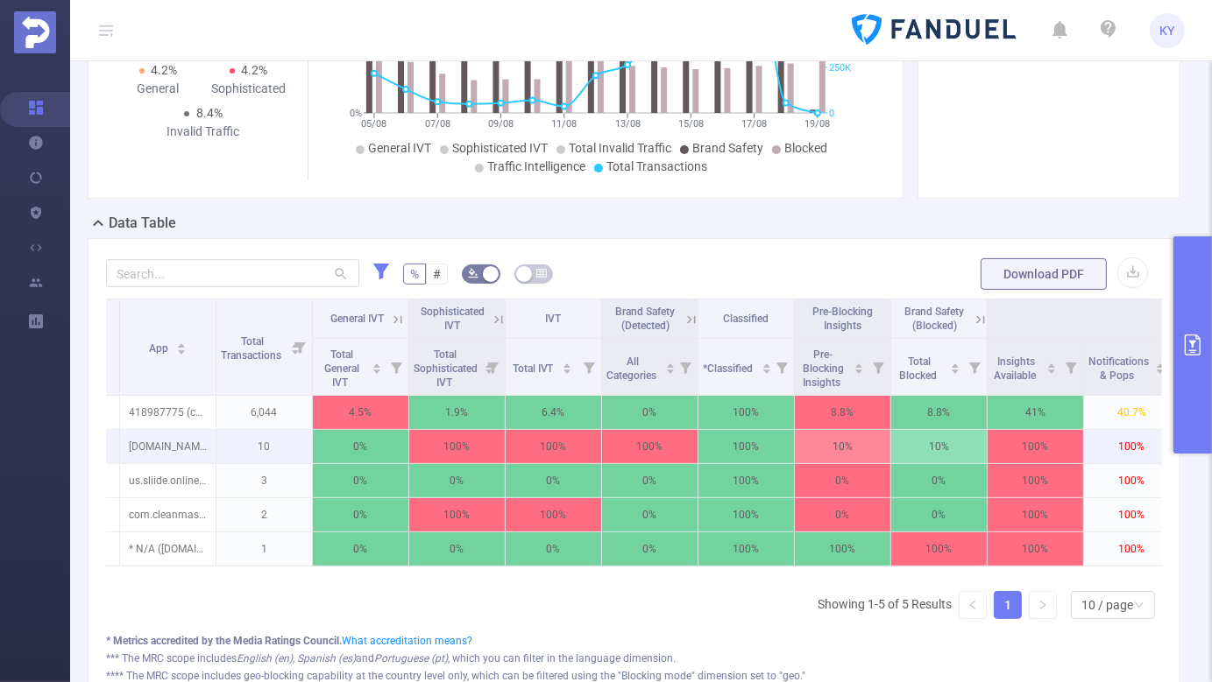
scroll to position [0, 256]
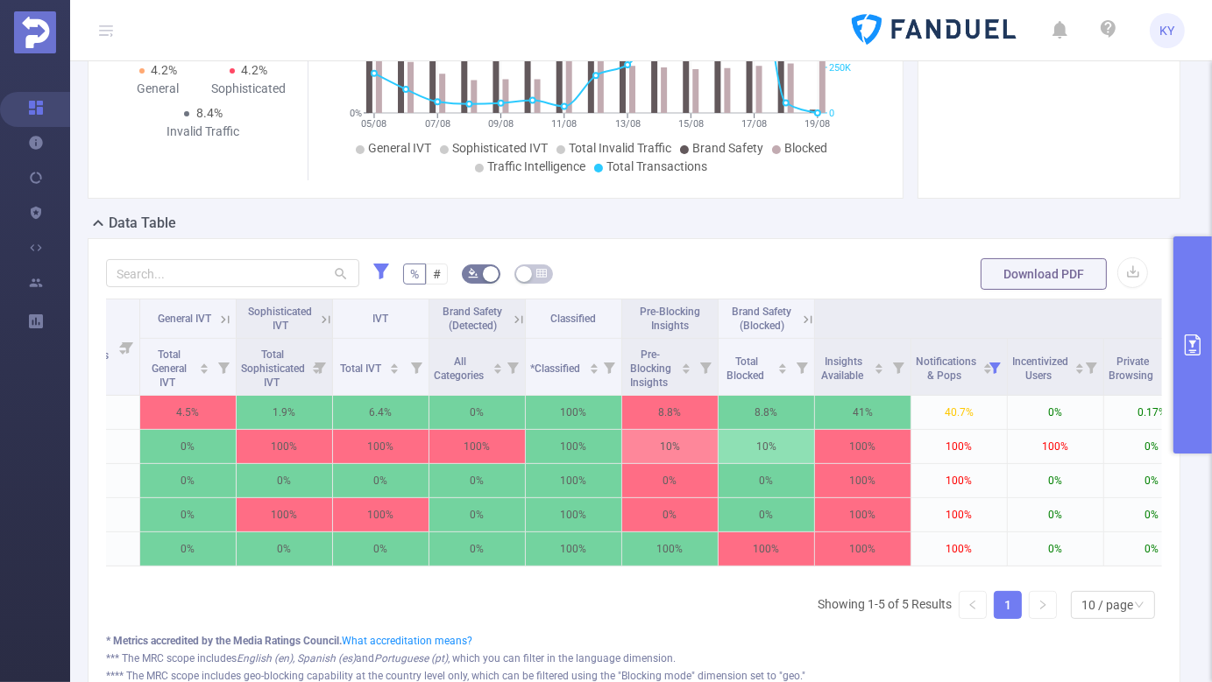
click at [1186, 298] on button "primary" at bounding box center [1192, 345] width 39 height 217
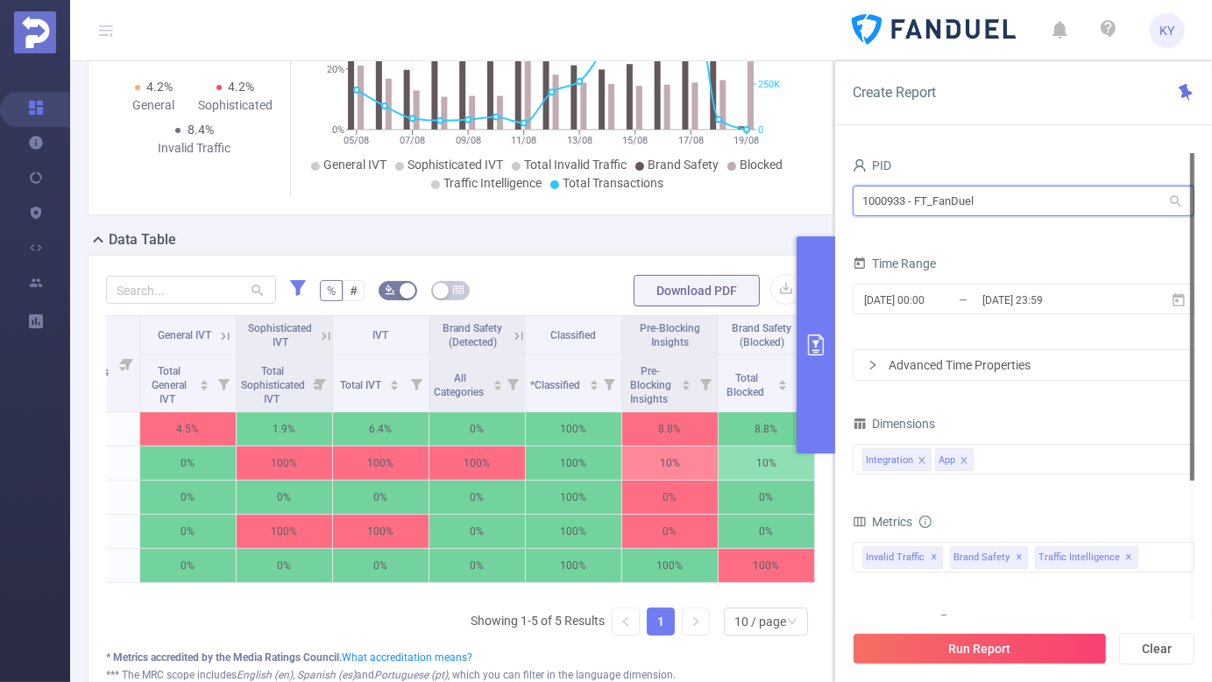
click at [978, 196] on input "1000933 - FT_FanDuel" at bounding box center [1023, 201] width 342 height 31
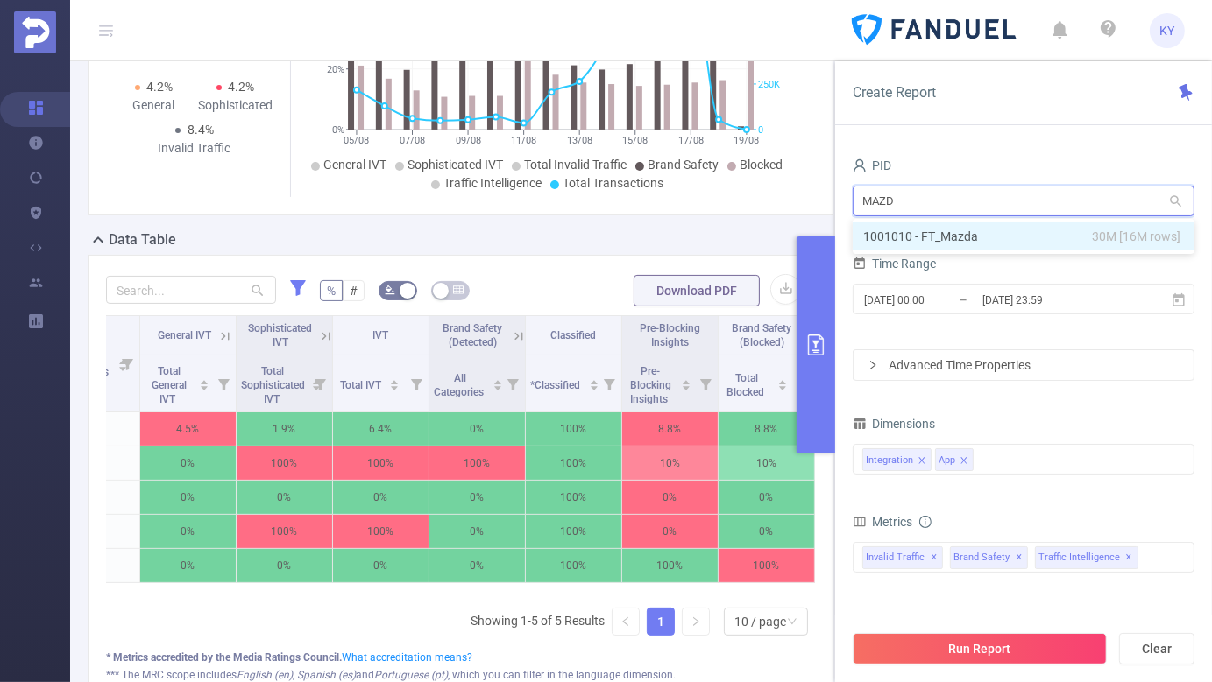
type input "MAZDA"
click at [1002, 230] on li "1001010 - FT_Mazda 30M [16M rows]" at bounding box center [1023, 237] width 342 height 28
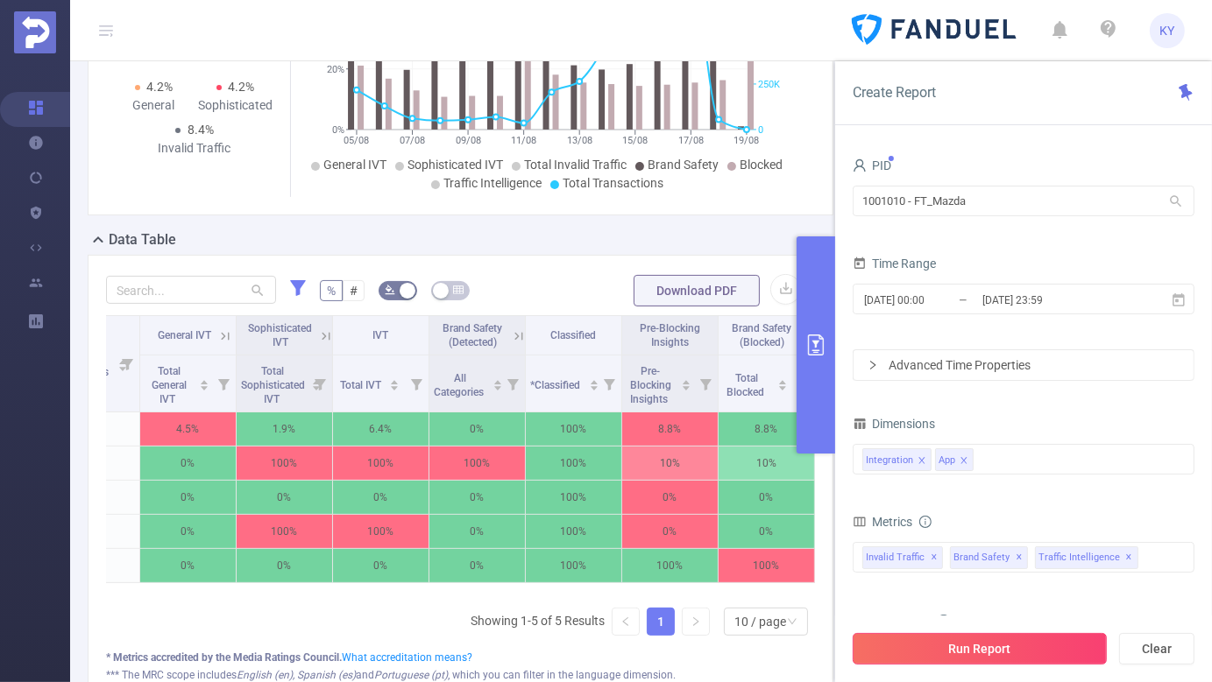
click at [1002, 649] on button "Run Report" at bounding box center [979, 649] width 254 height 32
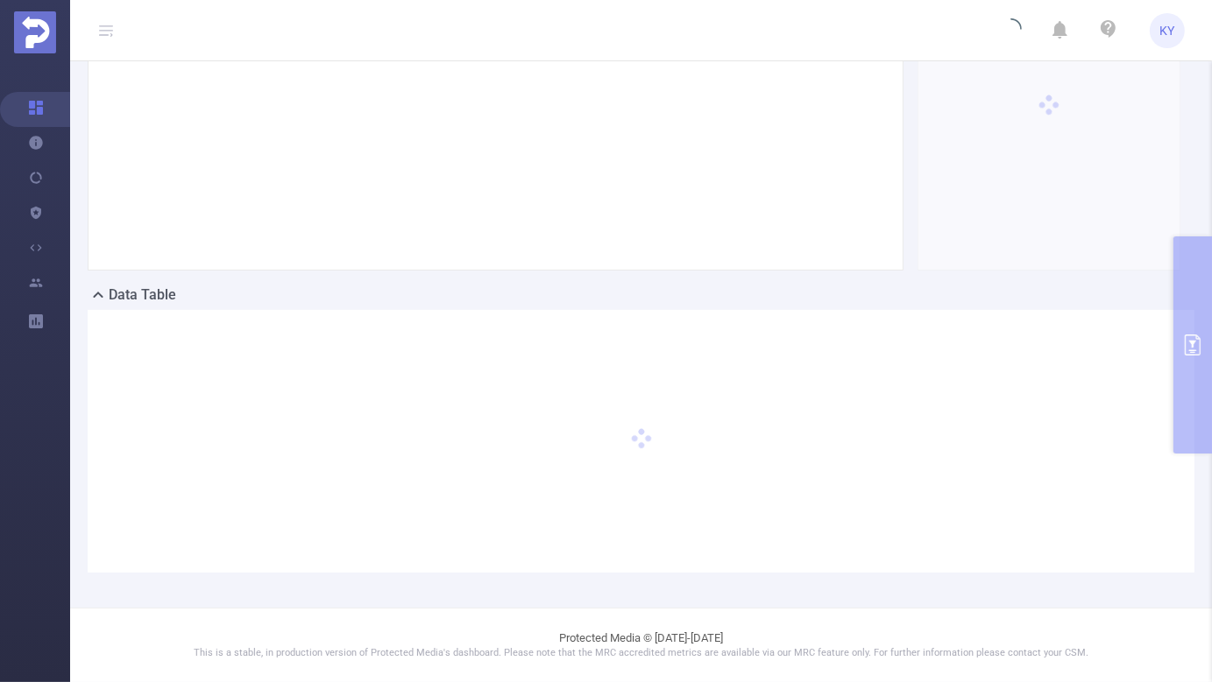
scroll to position [200, 0]
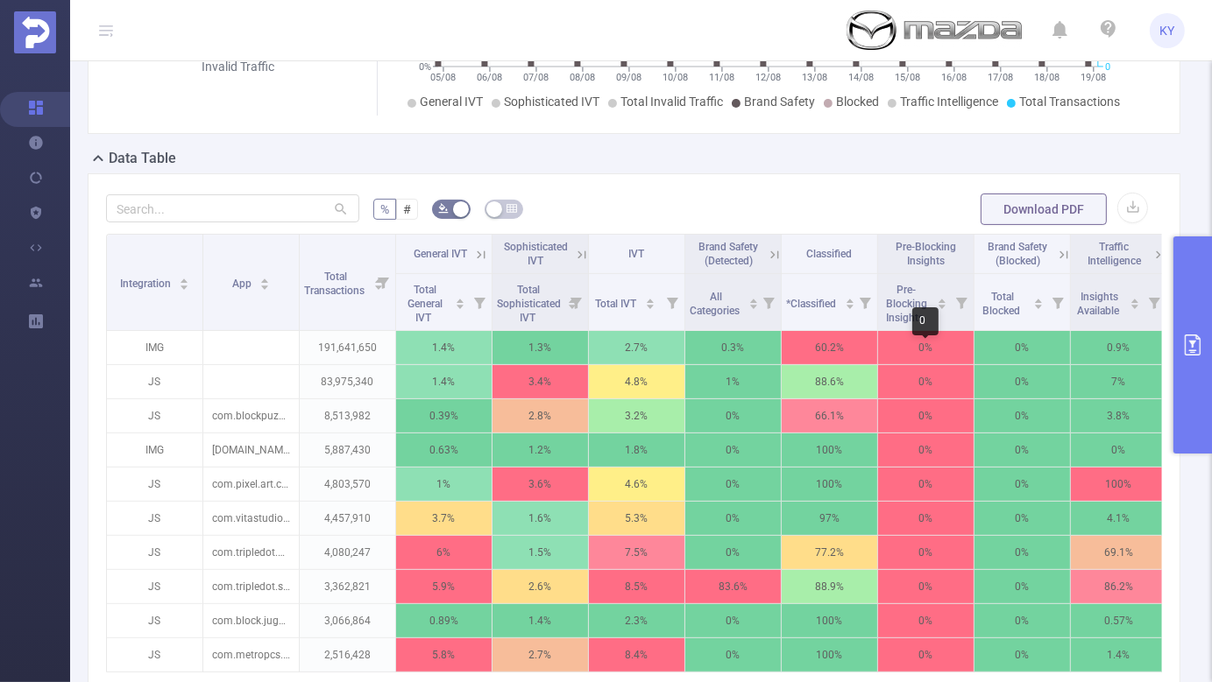
scroll to position [0, 201]
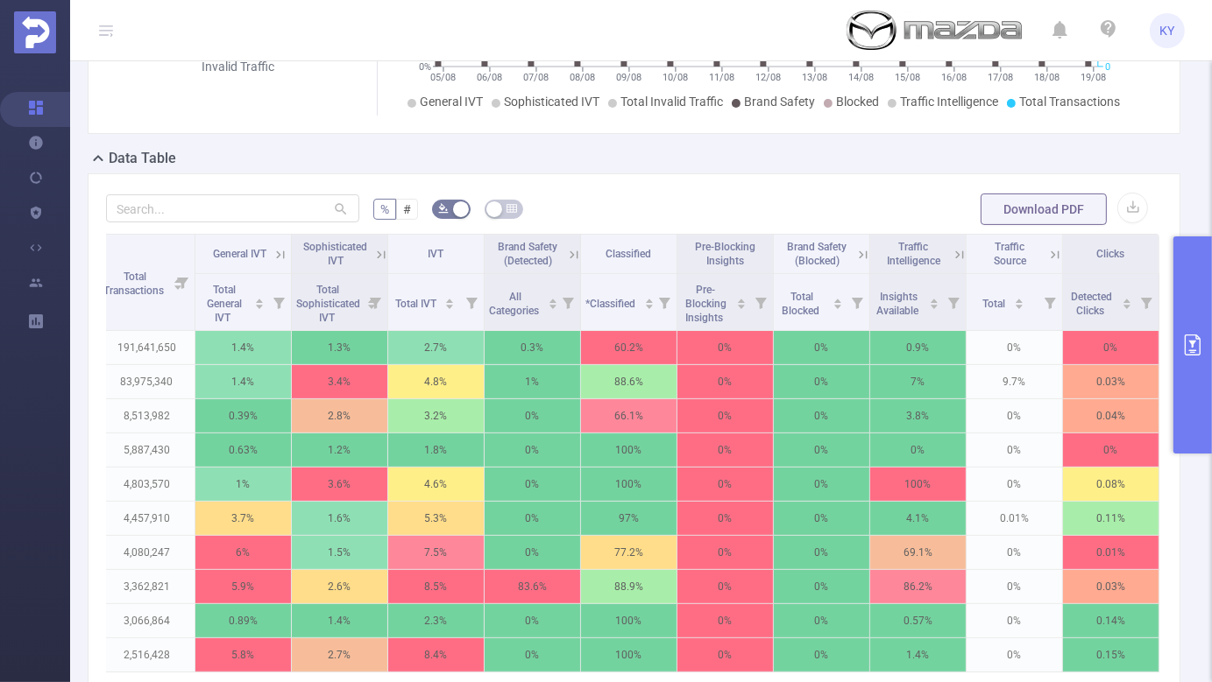
click at [957, 263] on icon at bounding box center [959, 255] width 16 height 16
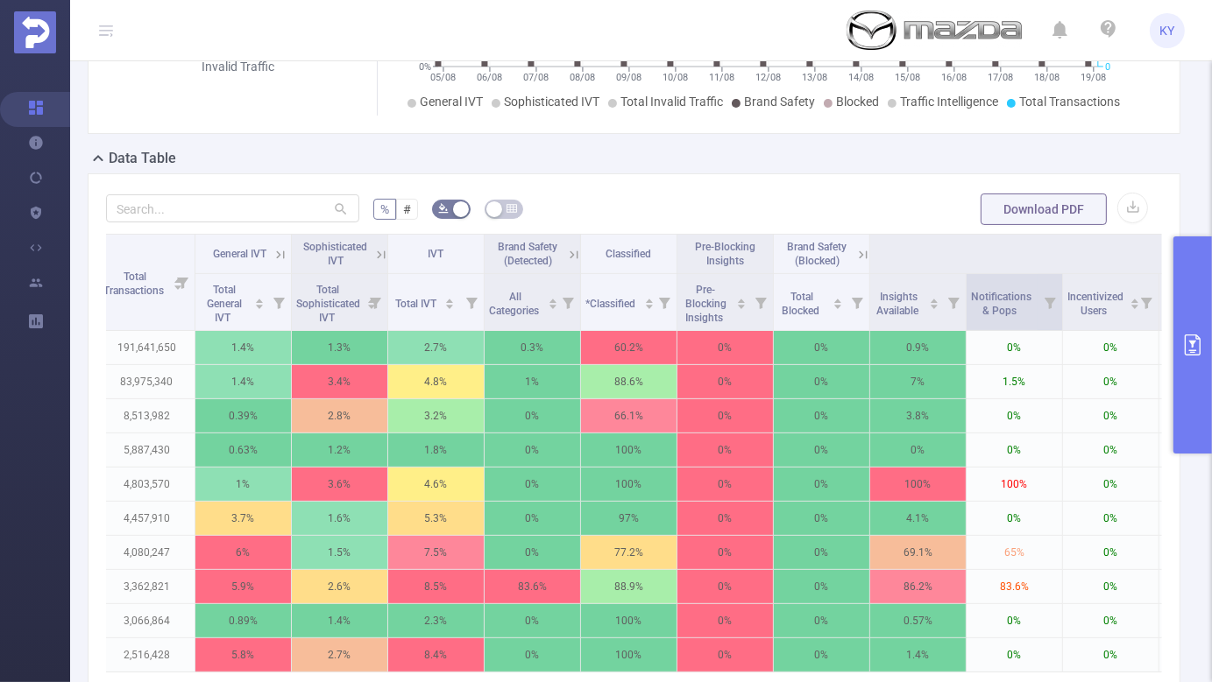
click at [1047, 309] on icon at bounding box center [1049, 303] width 11 height 11
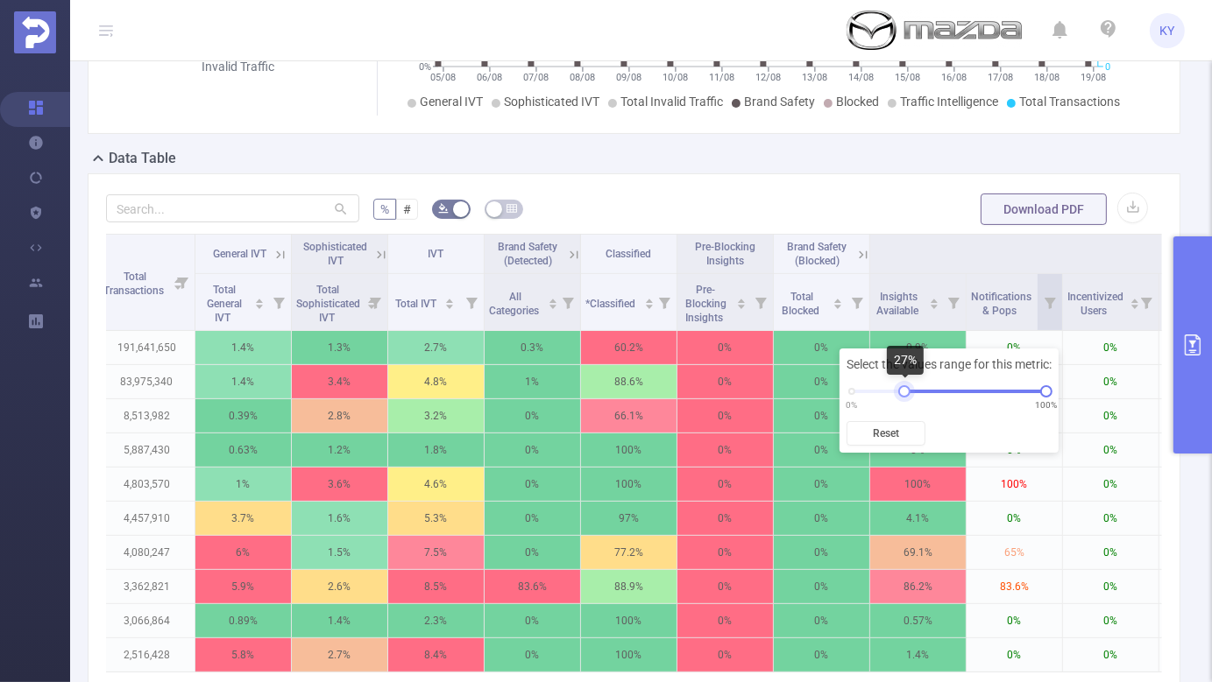
drag, startPoint x: 855, startPoint y: 393, endPoint x: 912, endPoint y: 393, distance: 56.9
click at [910, 393] on div at bounding box center [904, 391] width 12 height 12
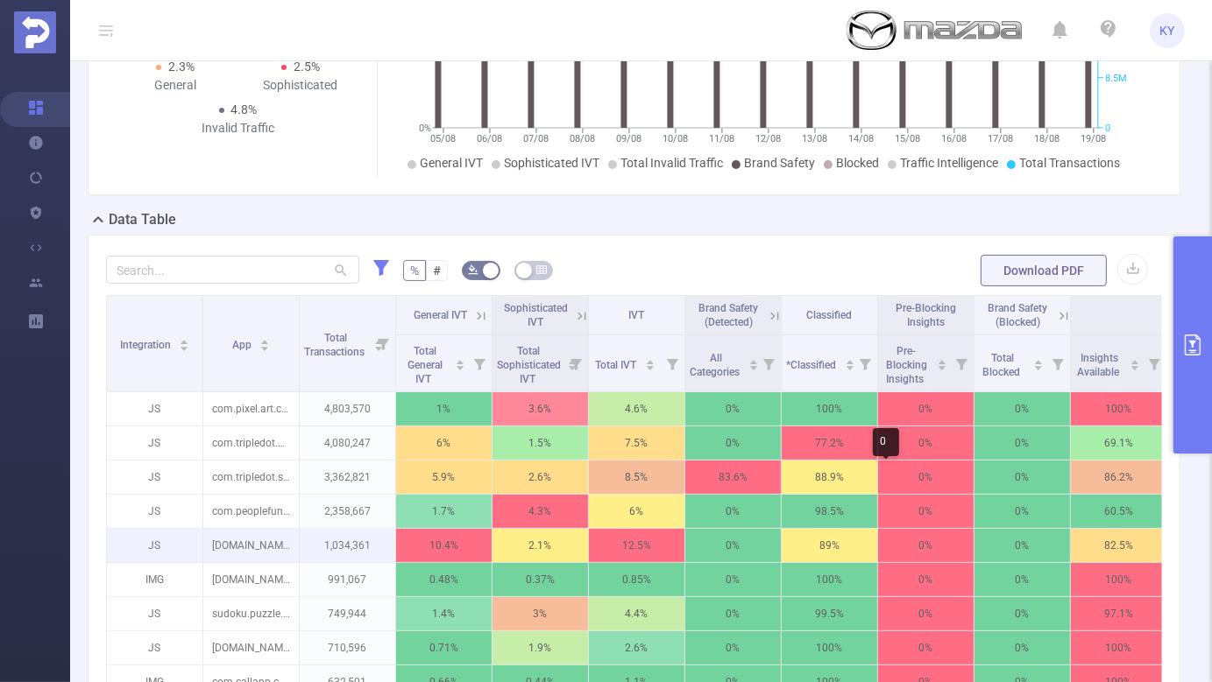
scroll to position [256, 0]
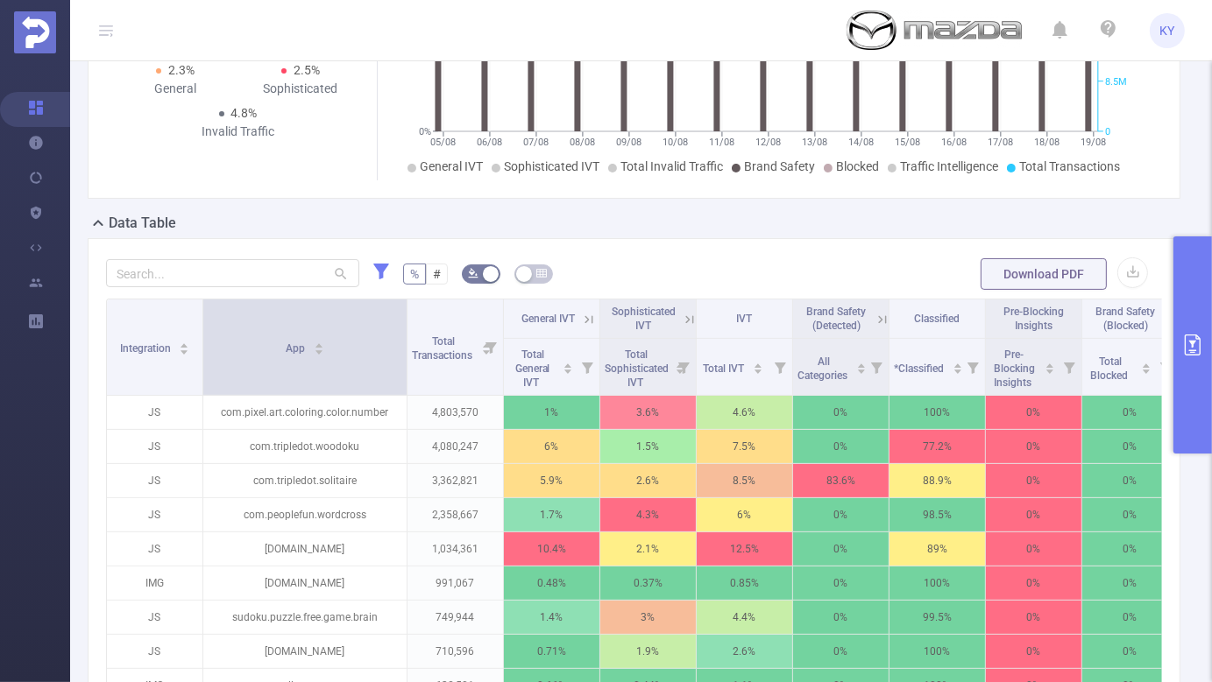
drag, startPoint x: 296, startPoint y: 371, endPoint x: 407, endPoint y: 378, distance: 111.5
click at [407, 378] on span at bounding box center [406, 347] width 9 height 95
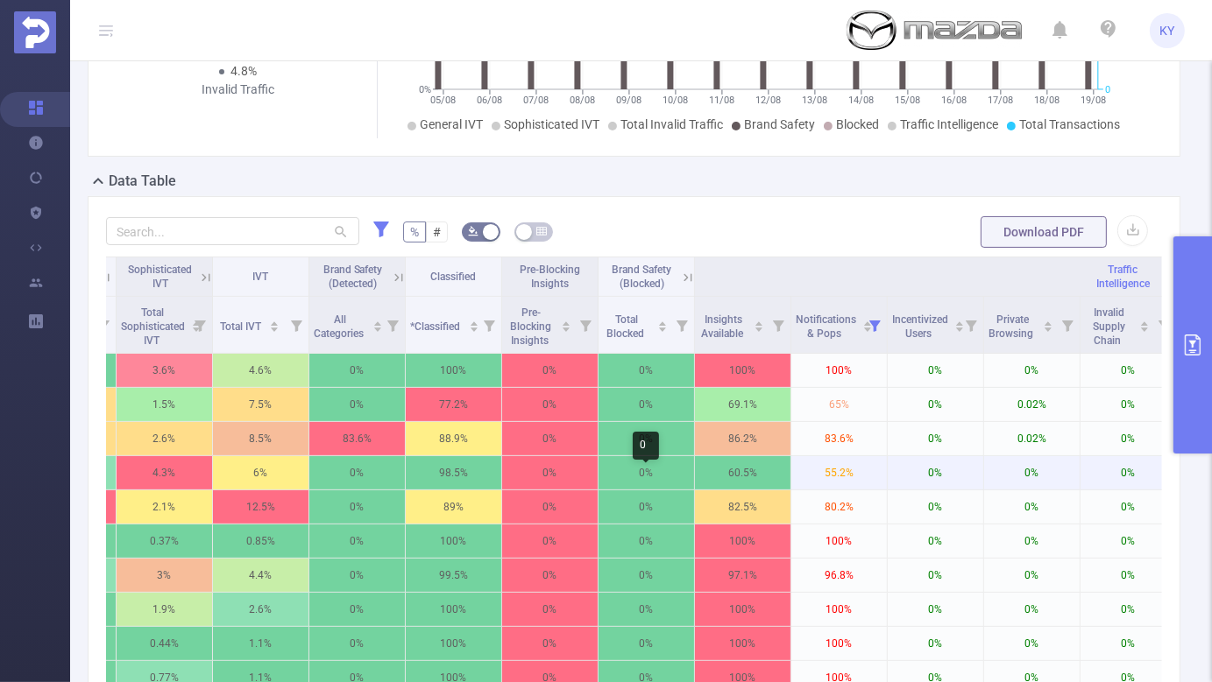
scroll to position [606, 0]
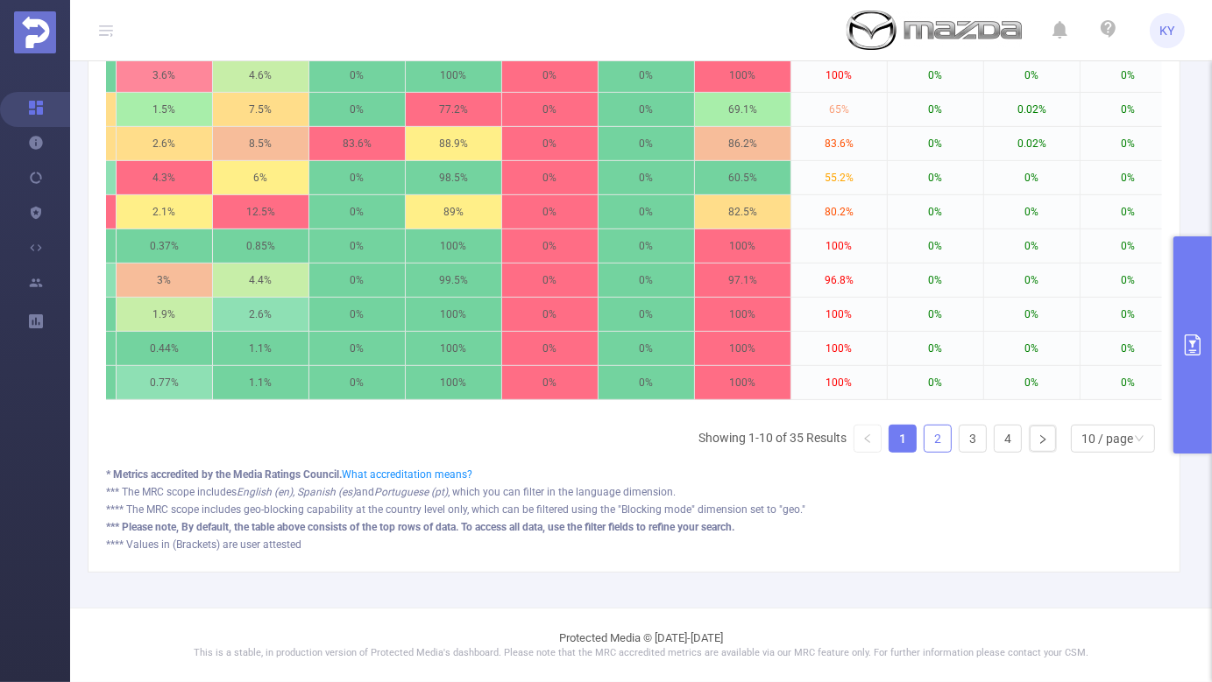
click at [943, 436] on link "2" at bounding box center [937, 439] width 26 height 26
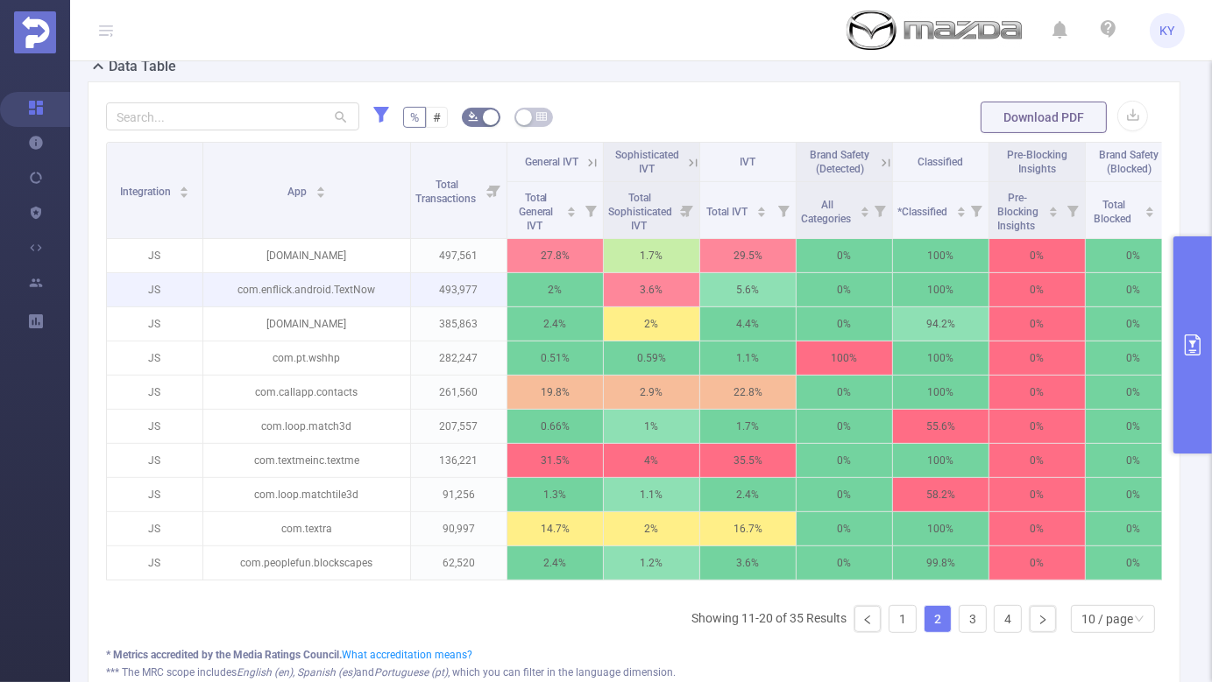
scroll to position [414, 0]
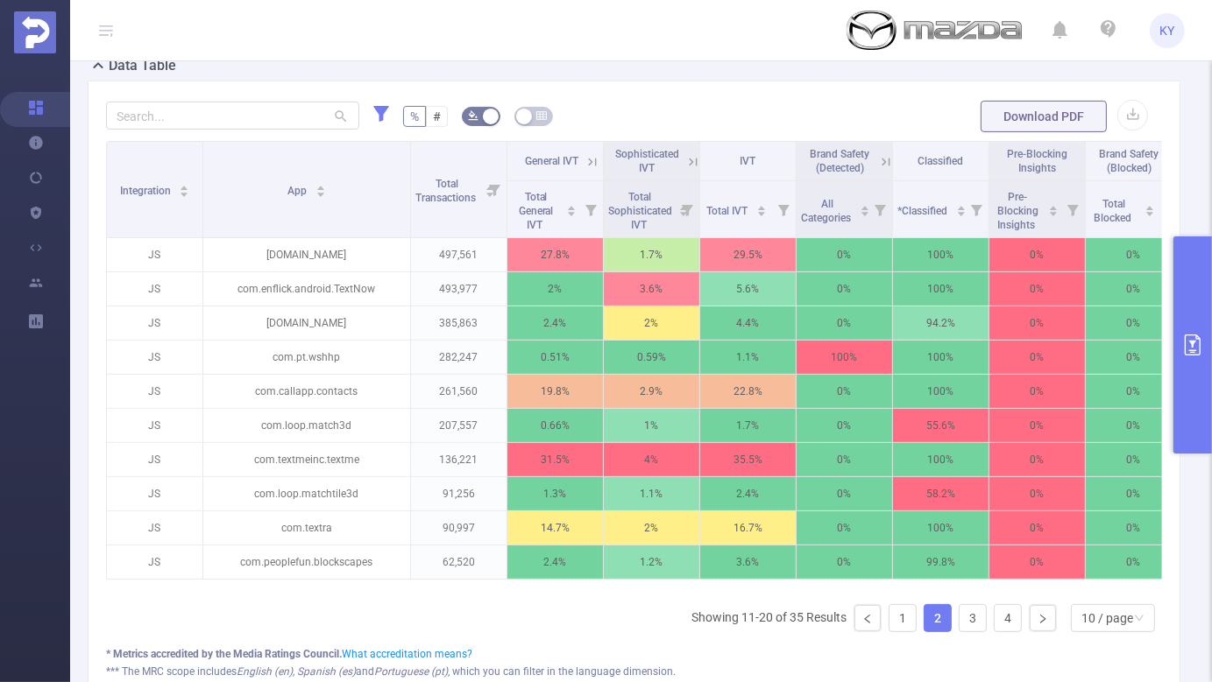
click at [1186, 396] on button "primary" at bounding box center [1192, 345] width 39 height 217
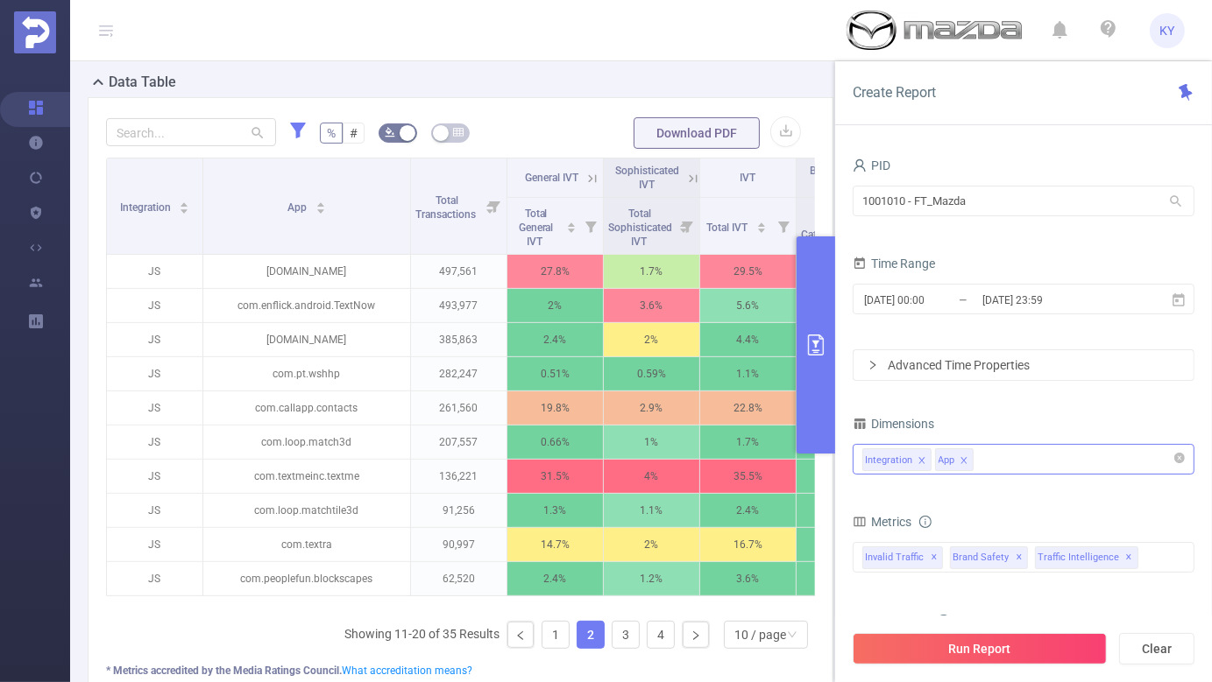
click at [1051, 464] on div "Integration App" at bounding box center [1023, 459] width 322 height 29
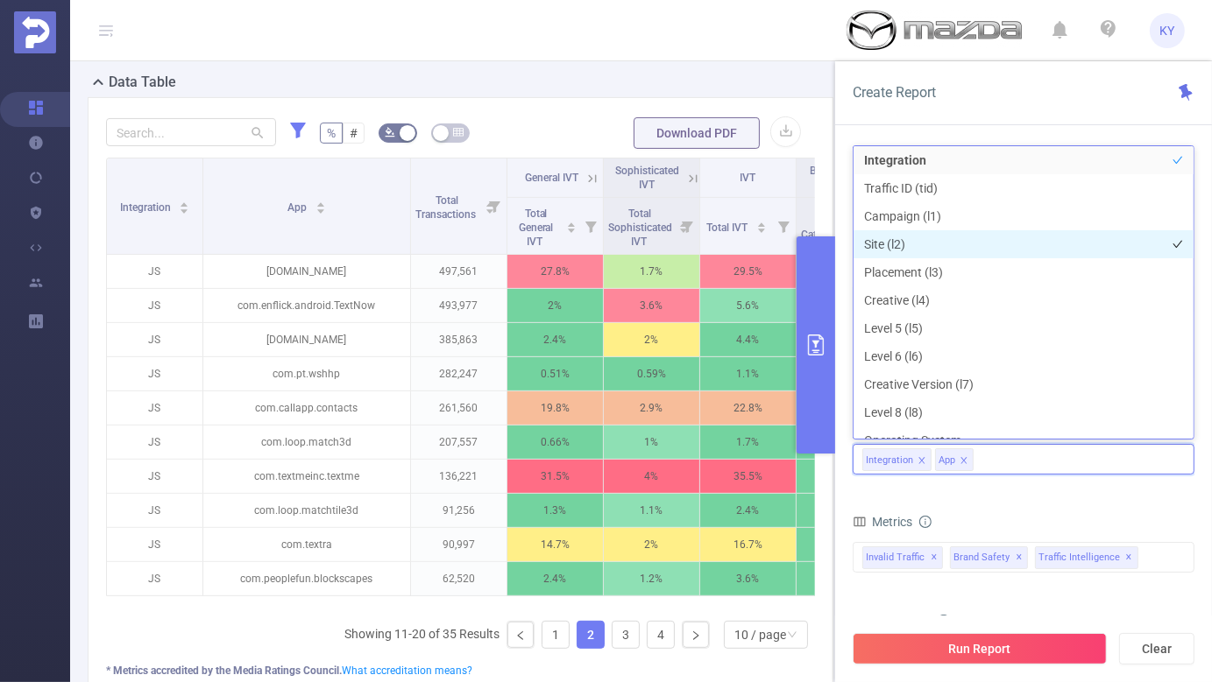
click at [951, 250] on li "Site (l2)" at bounding box center [1023, 244] width 340 height 28
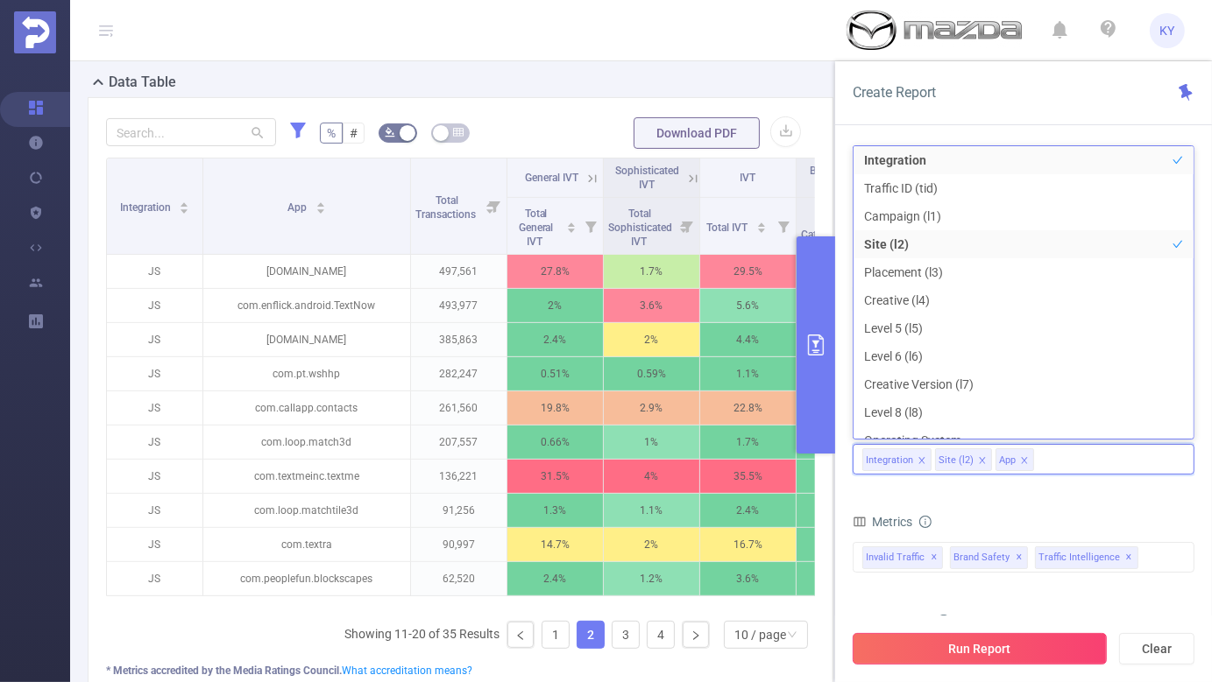
click at [982, 661] on button "Run Report" at bounding box center [979, 649] width 254 height 32
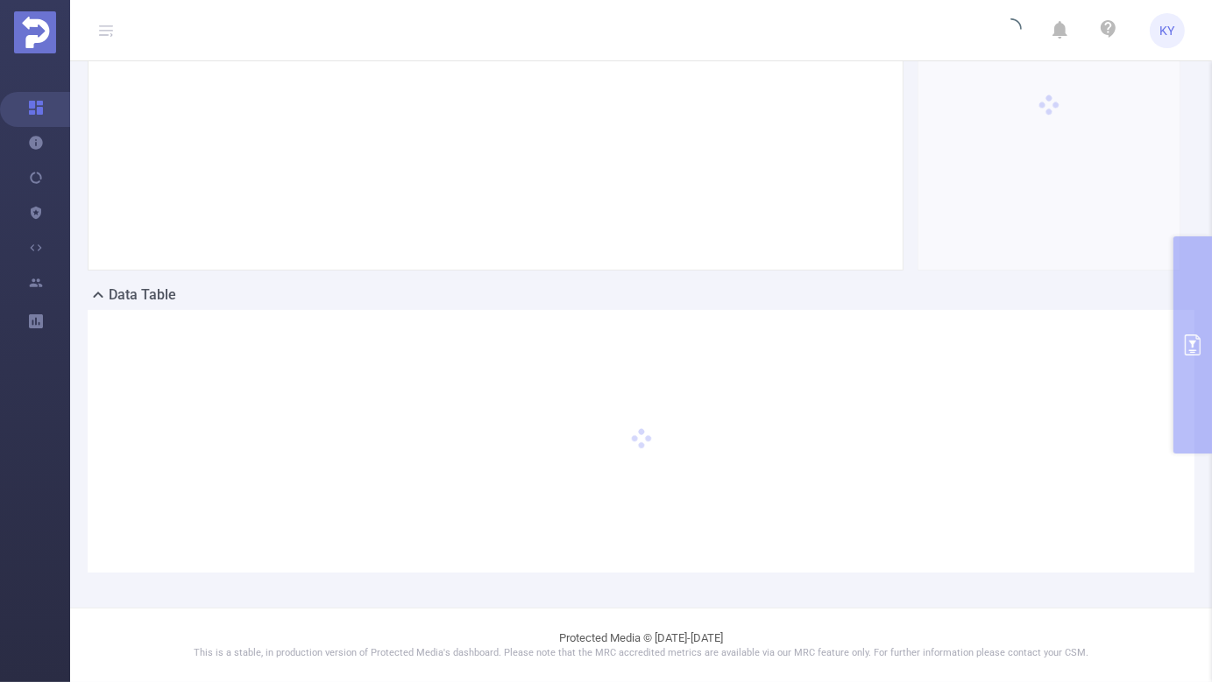
scroll to position [200, 0]
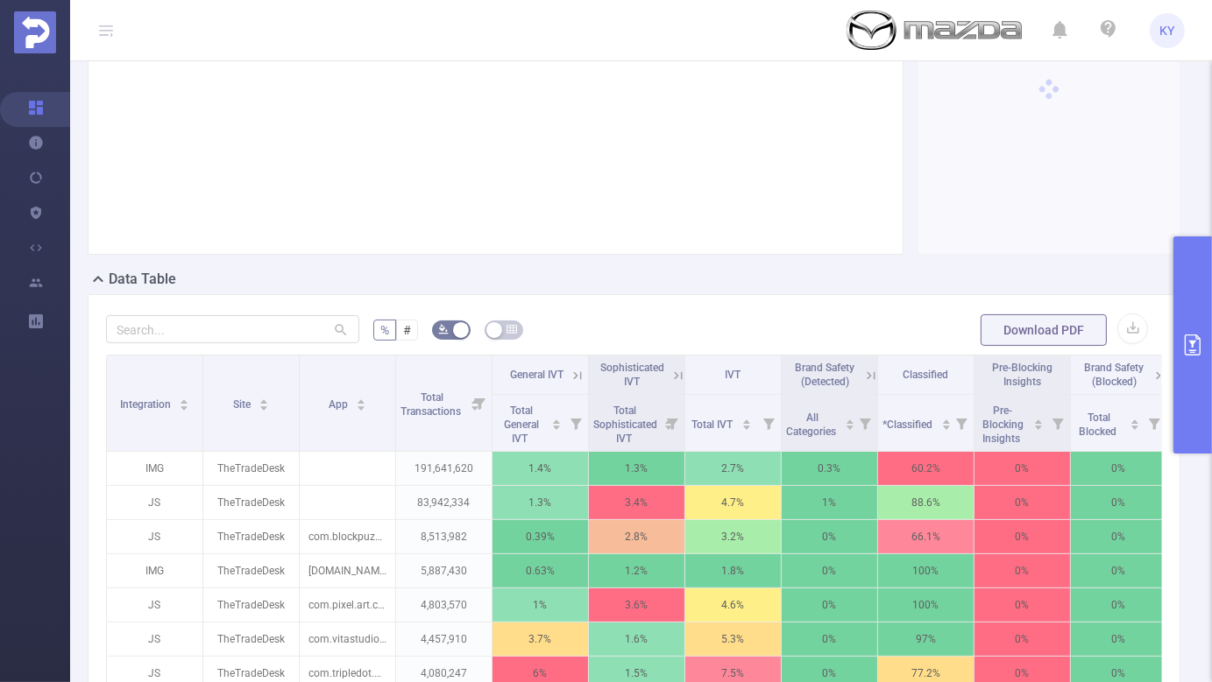
scroll to position [483, 0]
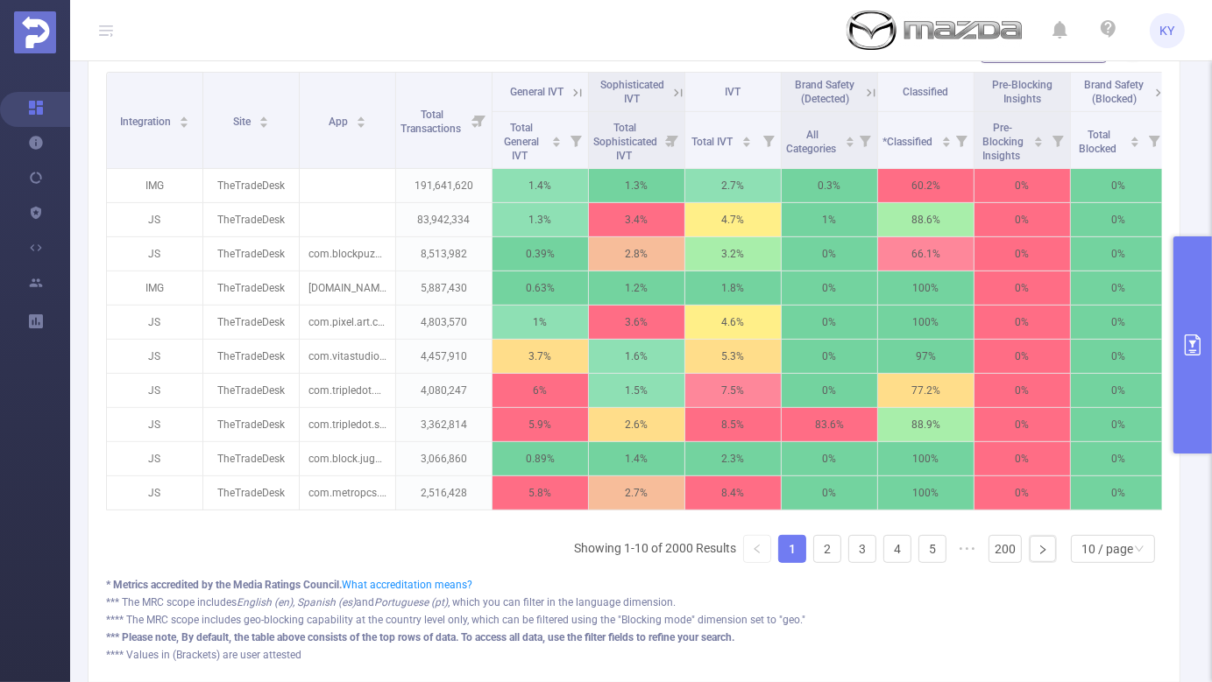
click at [1191, 391] on button "primary" at bounding box center [1192, 345] width 39 height 217
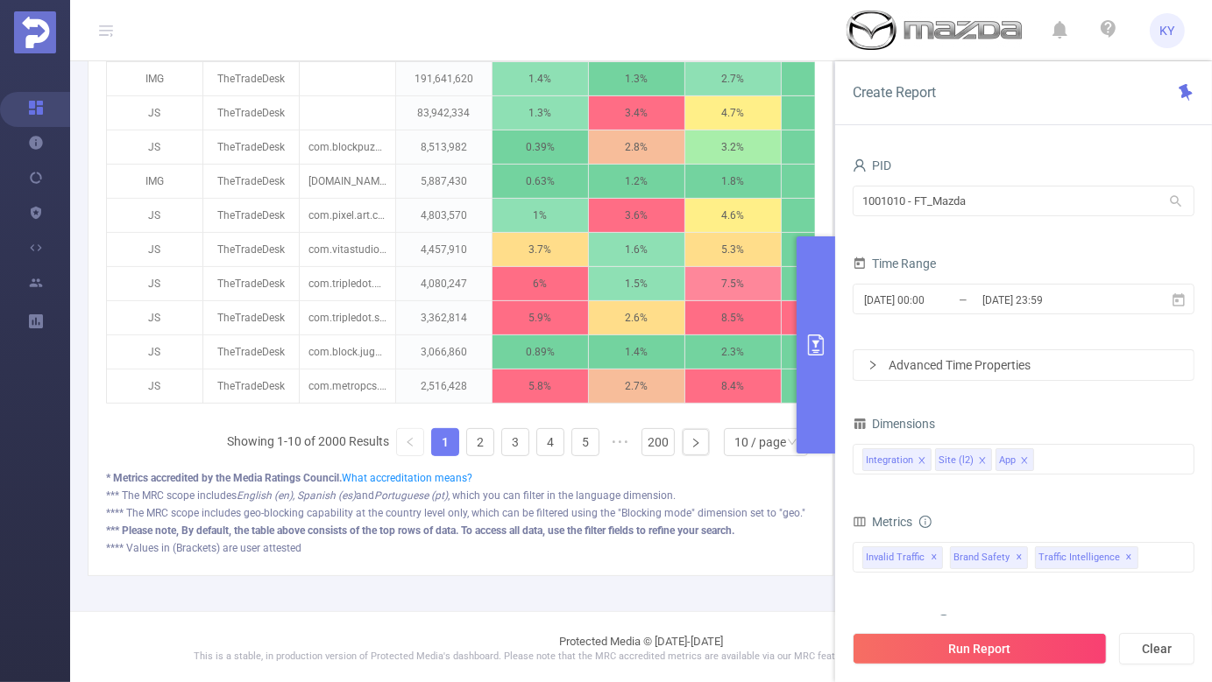
scroll to position [606, 0]
click at [1064, 457] on div "Integration Site (l2) App" at bounding box center [1023, 459] width 322 height 29
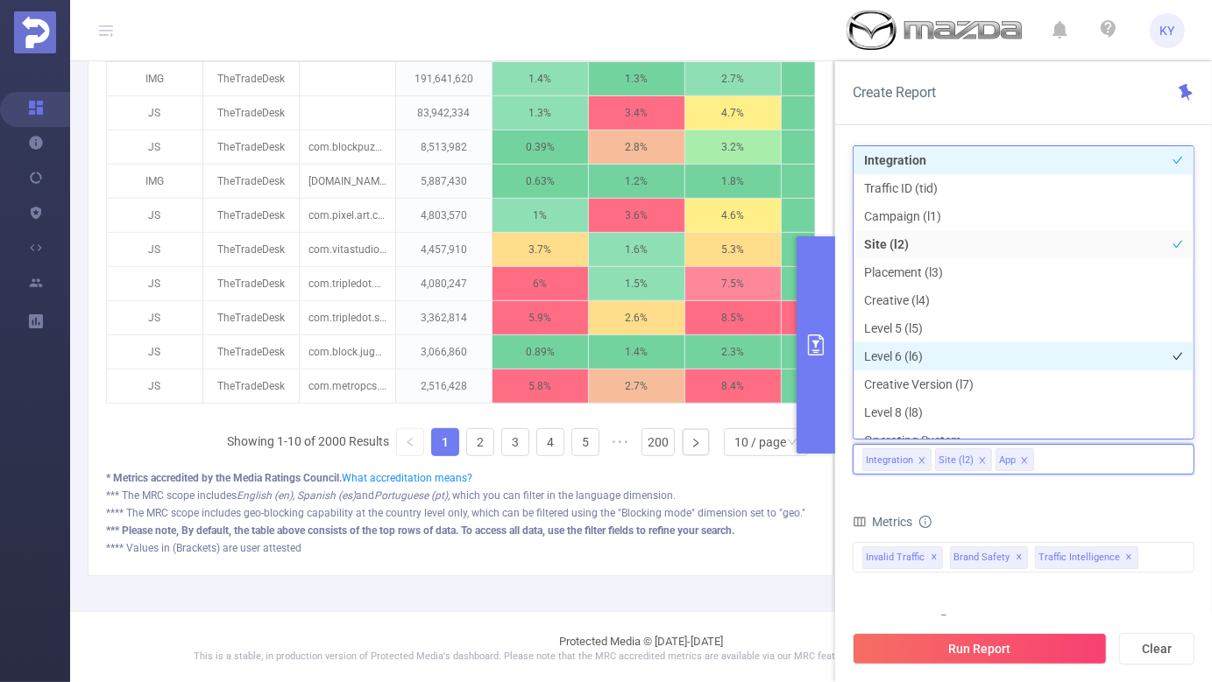
scroll to position [19, 0]
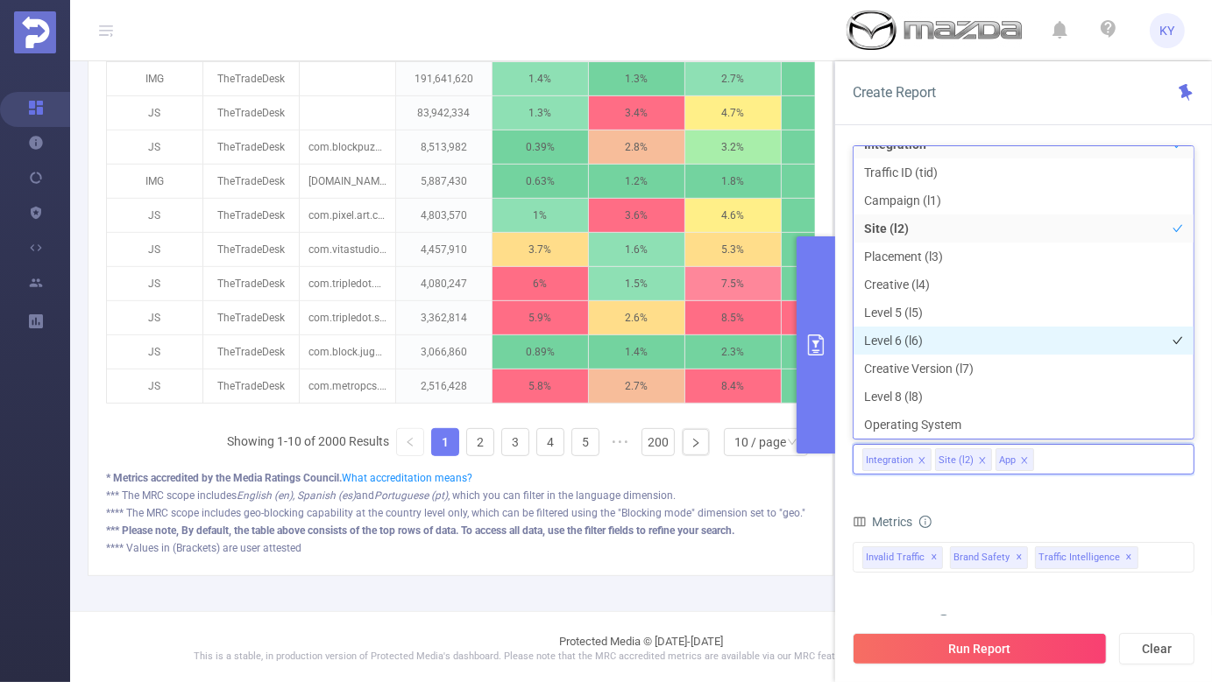
click at [1019, 339] on li "Level 6 (l6)" at bounding box center [1023, 341] width 340 height 28
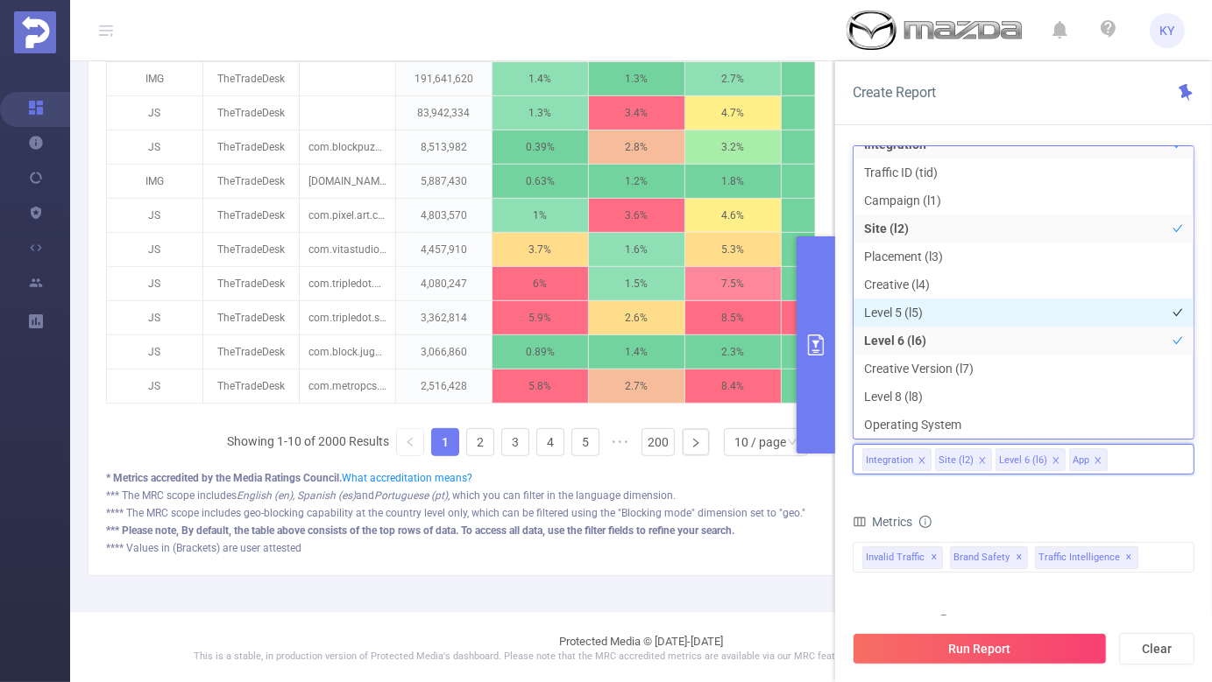
click at [1019, 312] on li "Level 5 (l5)" at bounding box center [1023, 313] width 340 height 28
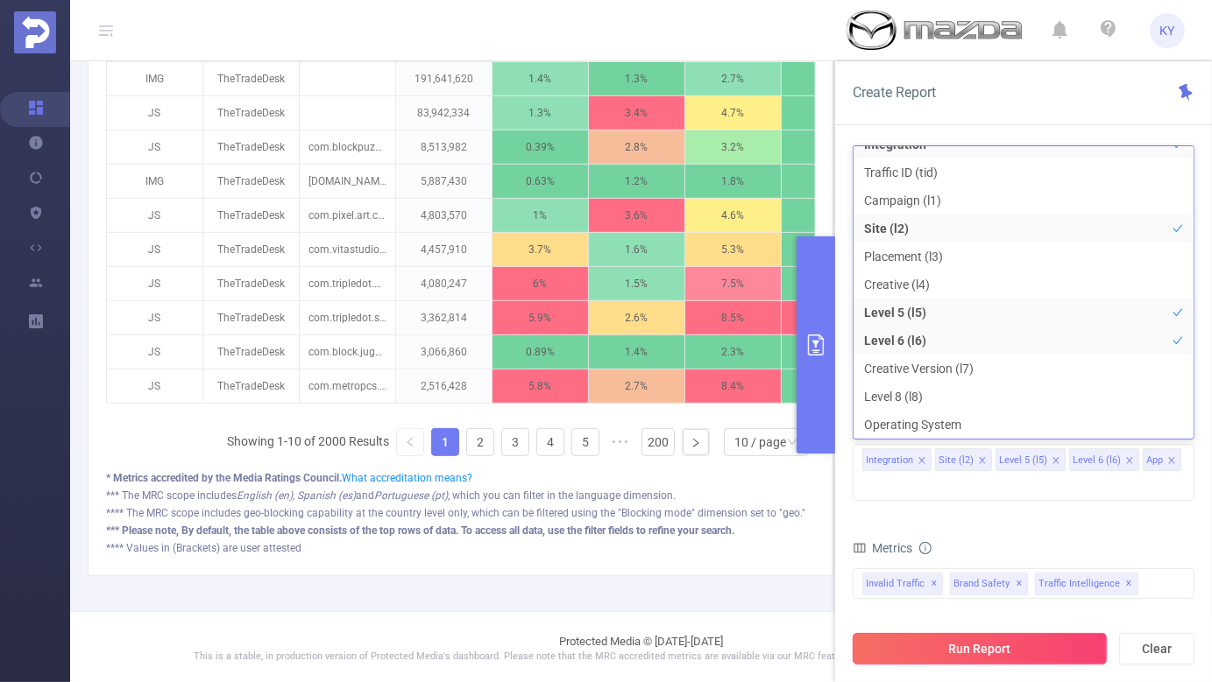
click at [1000, 650] on button "Run Report" at bounding box center [979, 649] width 254 height 32
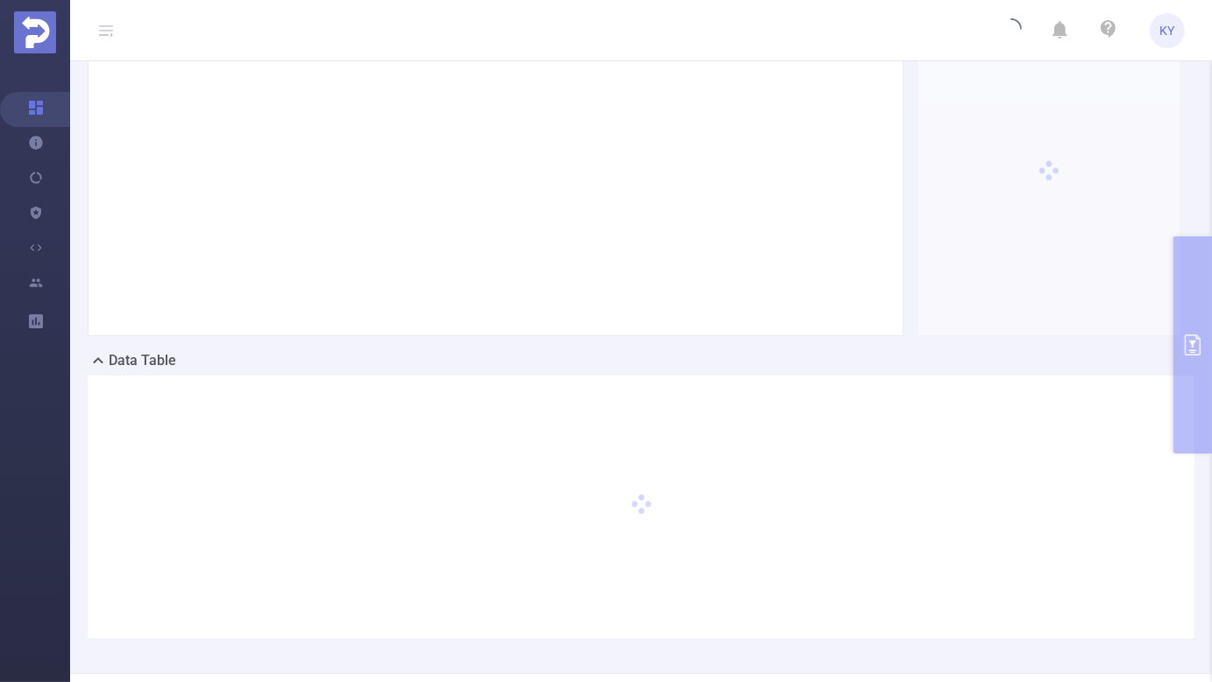
scroll to position [121, 0]
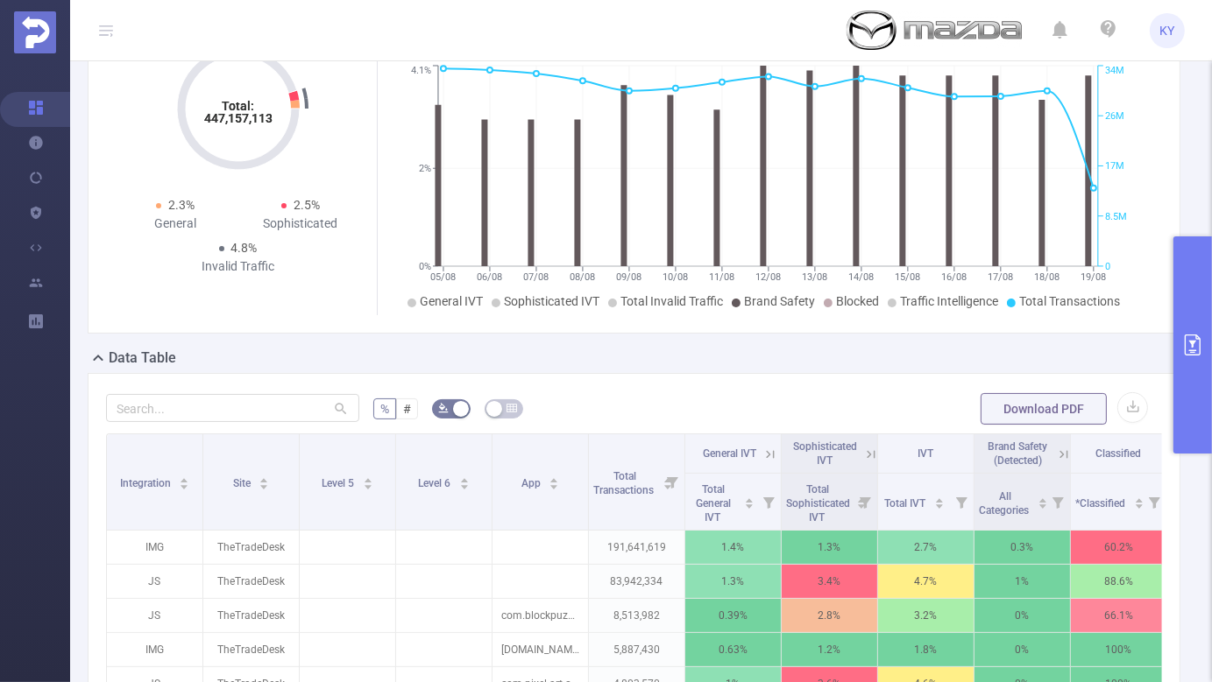
click at [1187, 310] on button "primary" at bounding box center [1192, 345] width 39 height 217
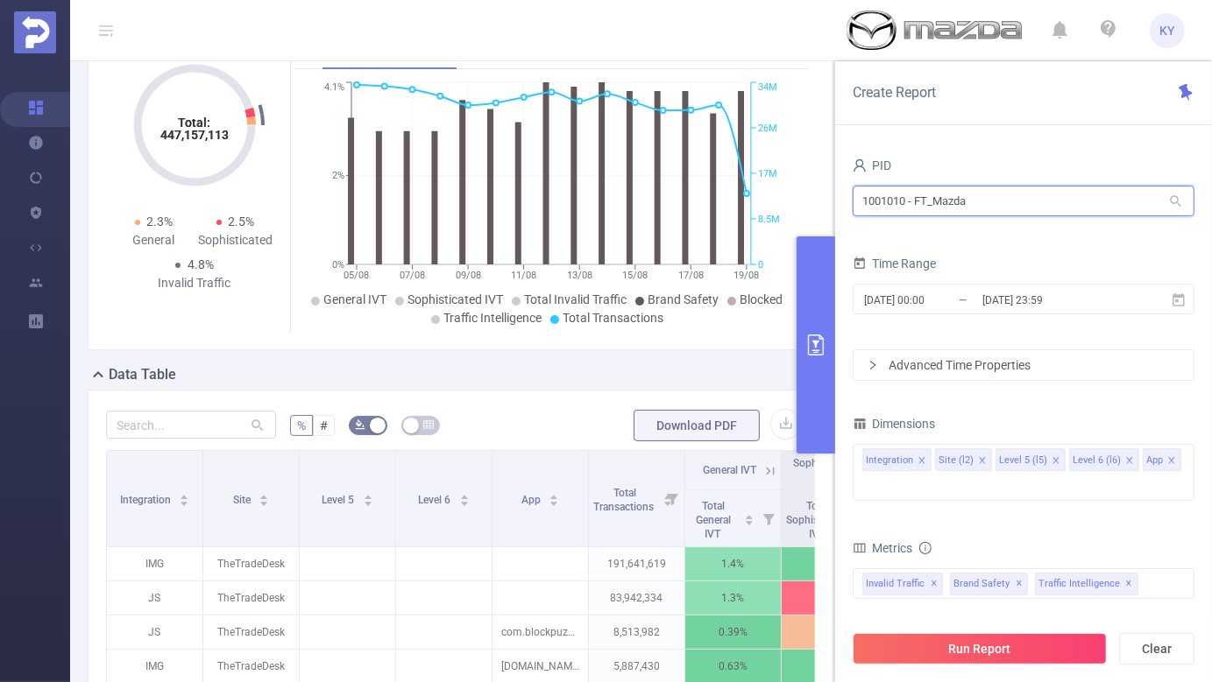
click at [1007, 201] on input "1001010 - FT_Mazda" at bounding box center [1023, 201] width 342 height 31
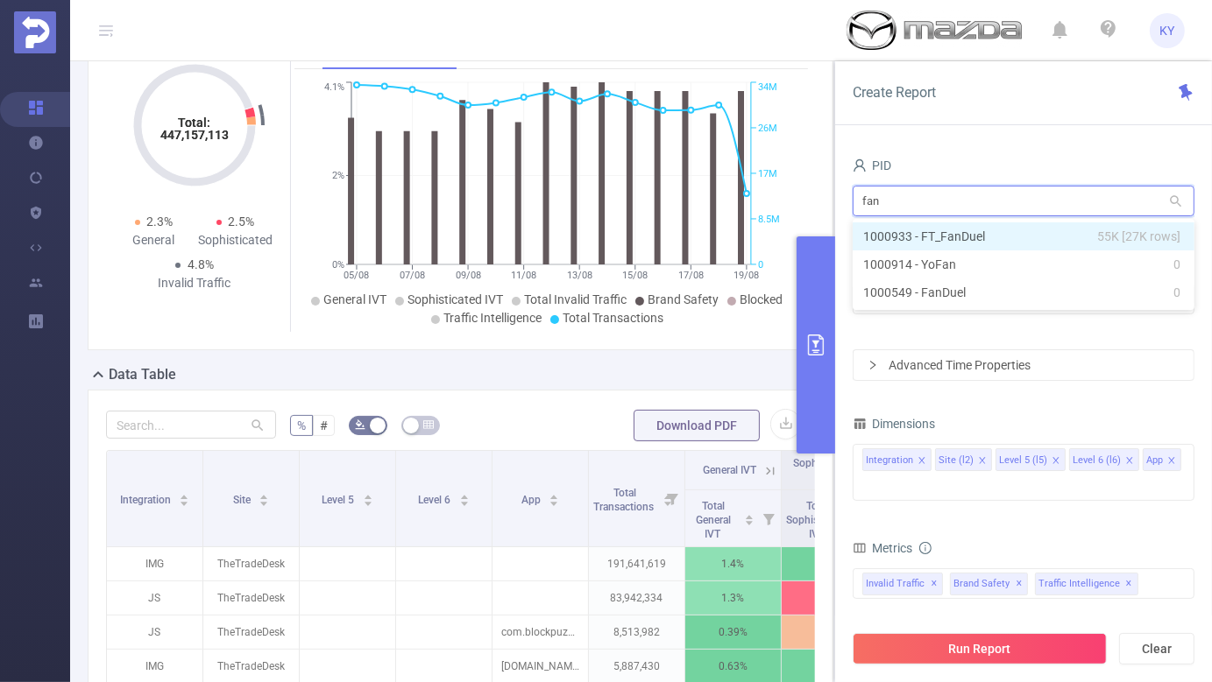
type input "fand"
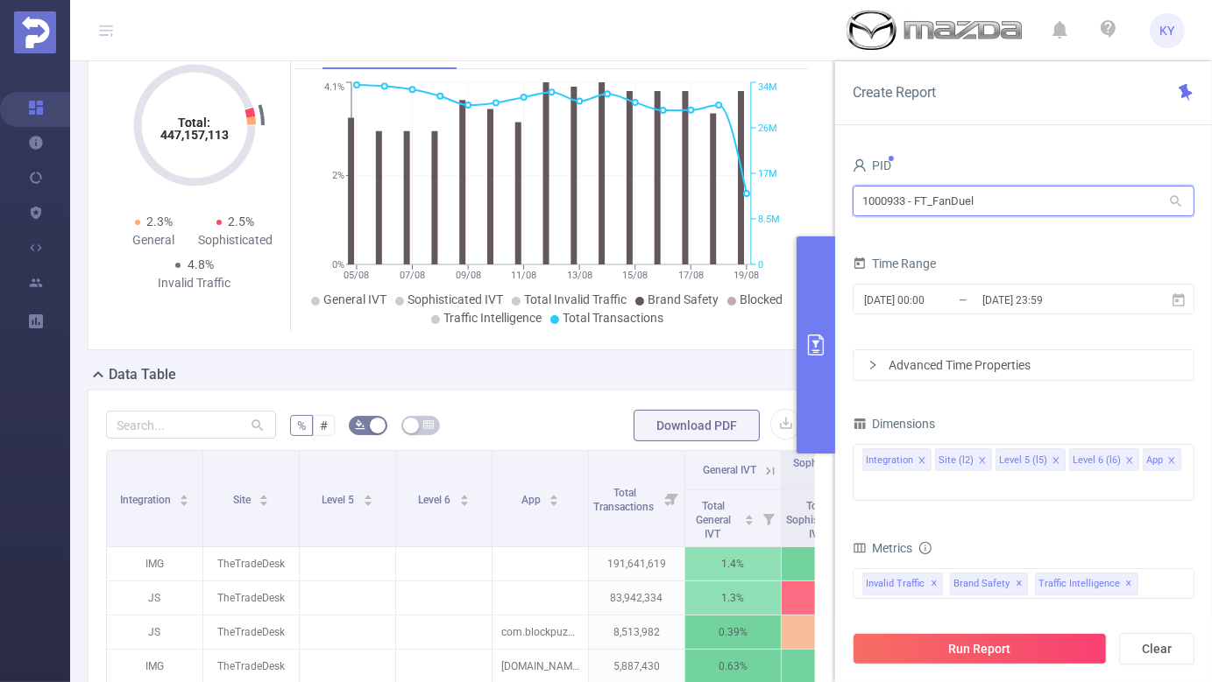
click at [889, 194] on input "1000933 - FT_FanDuel" at bounding box center [1023, 201] width 342 height 31
